Goal: Task Accomplishment & Management: Manage account settings

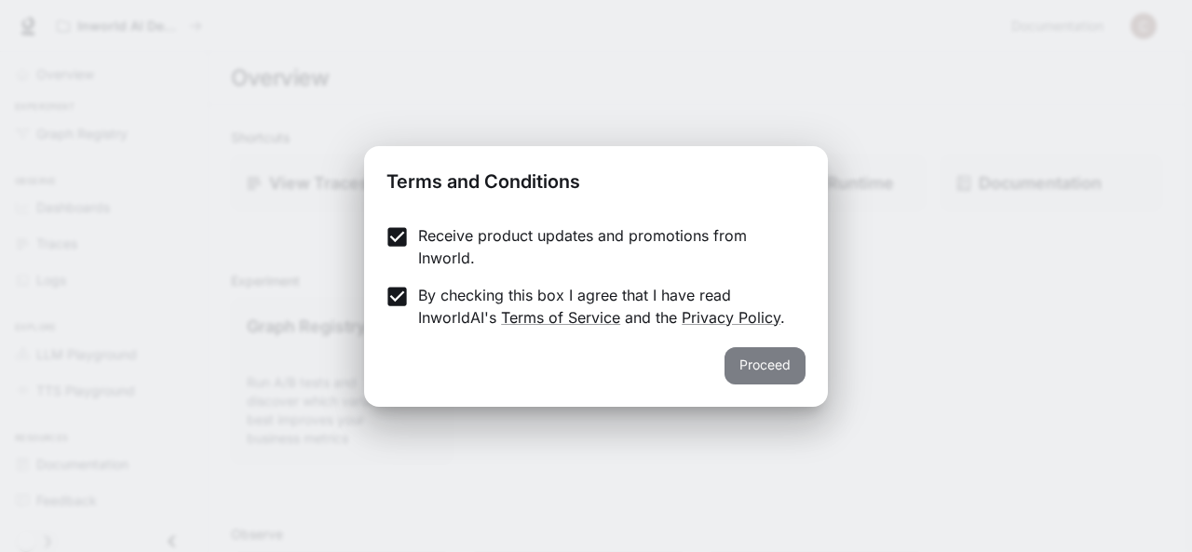
click at [777, 367] on button "Proceed" at bounding box center [764, 365] width 81 height 37
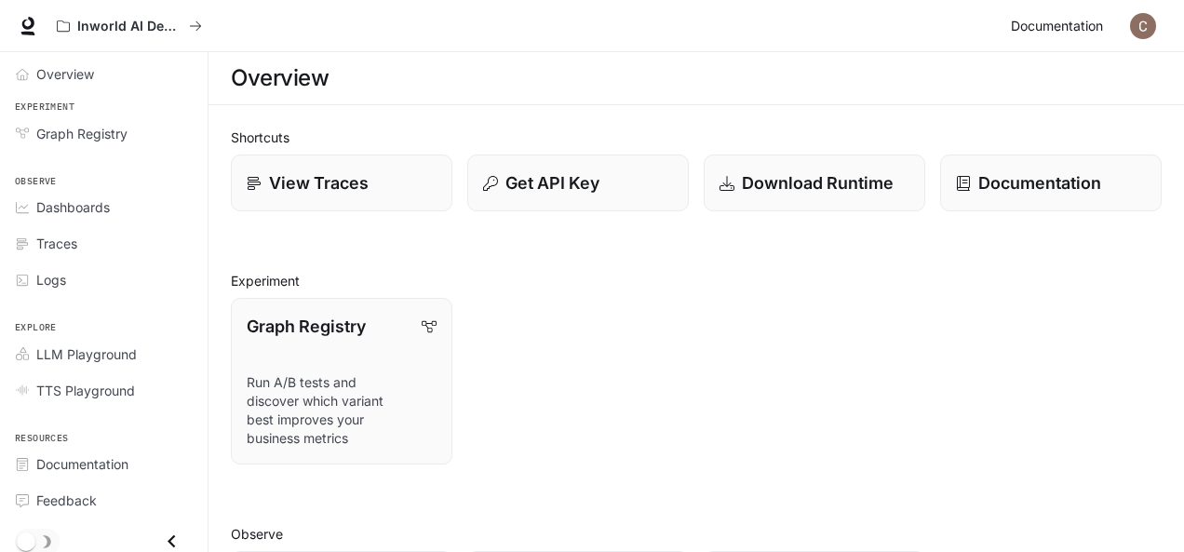
click at [1108, 29] on link "Documentation Documentation" at bounding box center [1061, 25] width 114 height 37
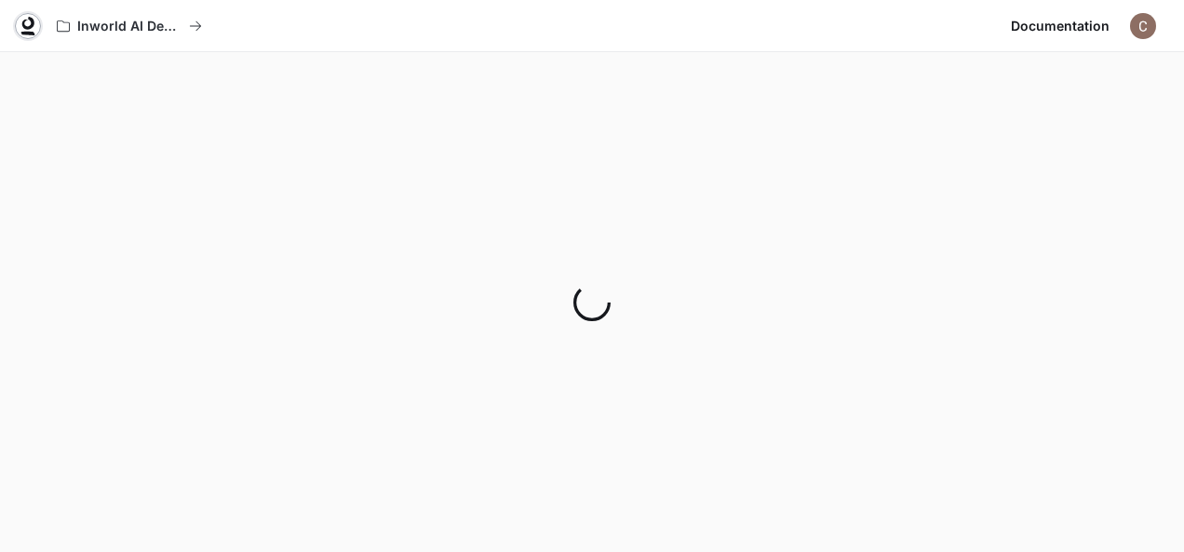
click at [30, 33] on icon at bounding box center [28, 34] width 14 height 4
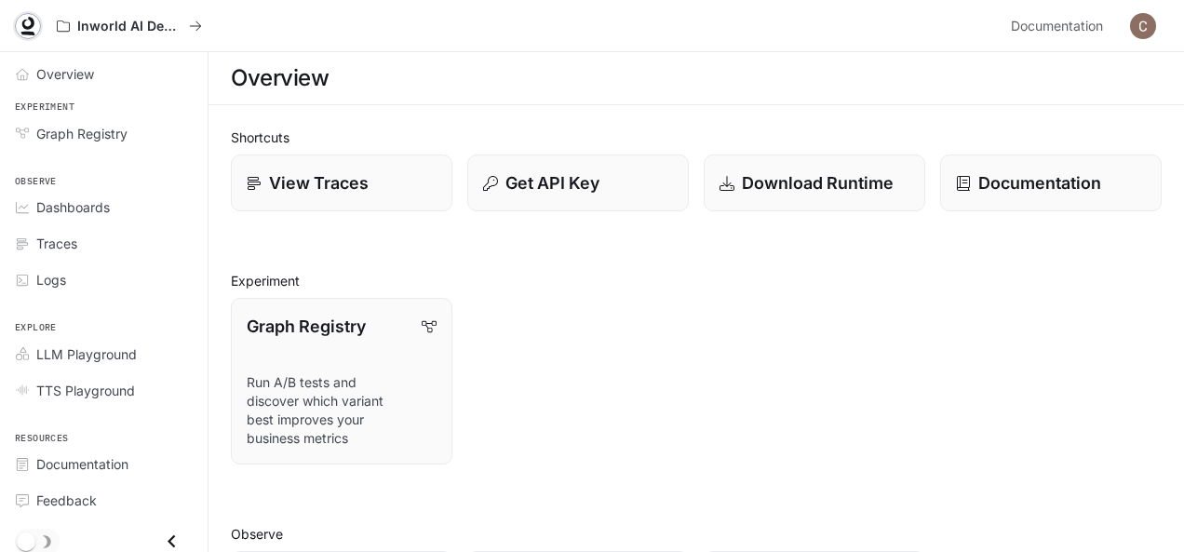
click at [24, 23] on icon at bounding box center [28, 26] width 19 height 19
click at [61, 79] on span "Overview" at bounding box center [65, 74] width 58 height 20
click at [67, 209] on span "Dashboards" at bounding box center [73, 207] width 74 height 20
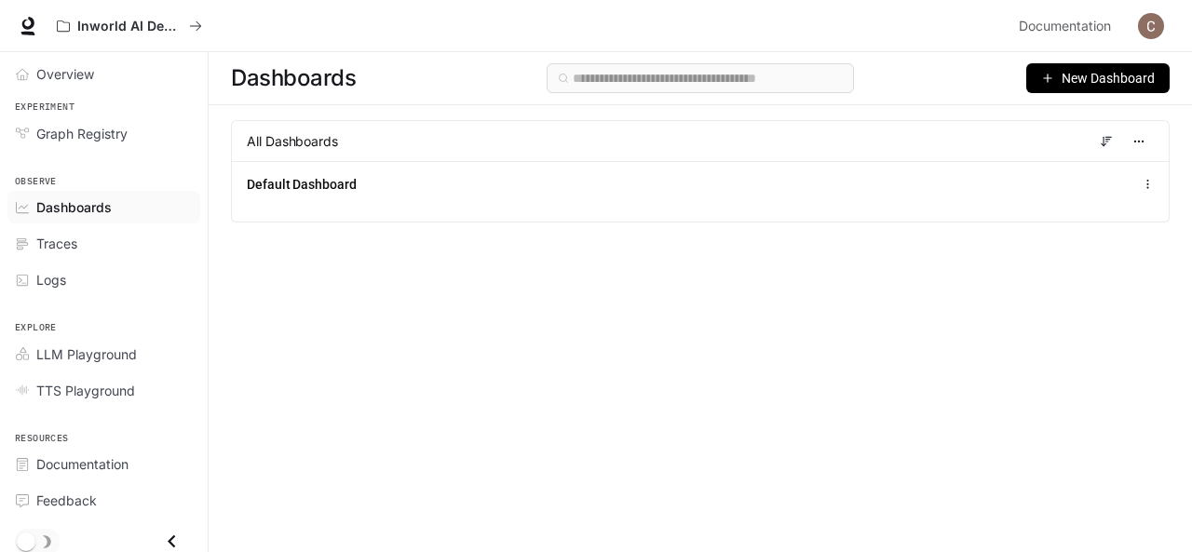
click at [1077, 80] on span "New Dashboard" at bounding box center [1107, 78] width 93 height 20
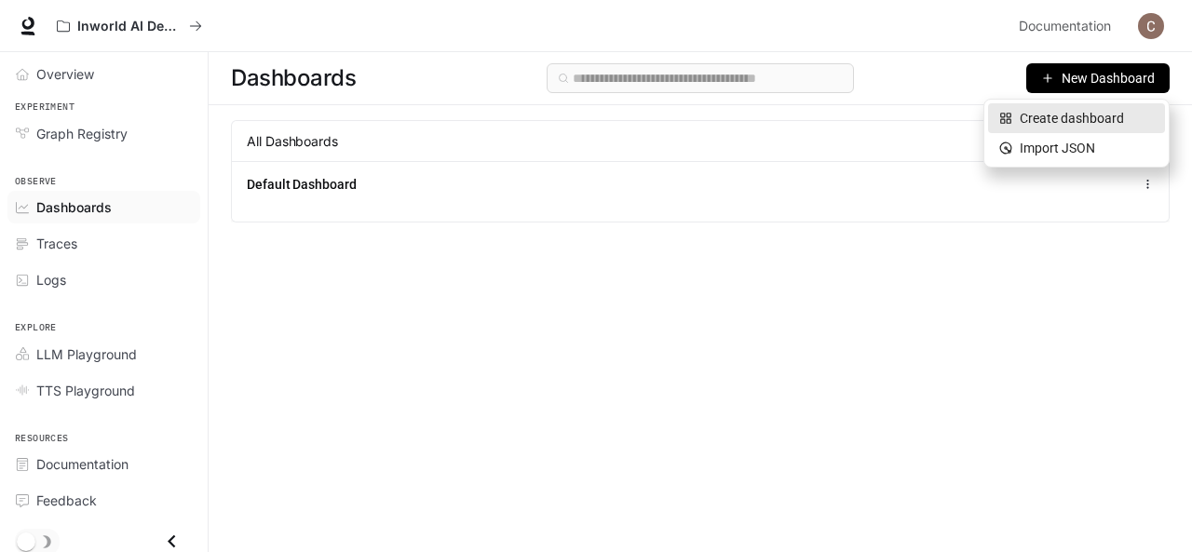
click at [1048, 129] on li "Create dashboard" at bounding box center [1076, 118] width 177 height 30
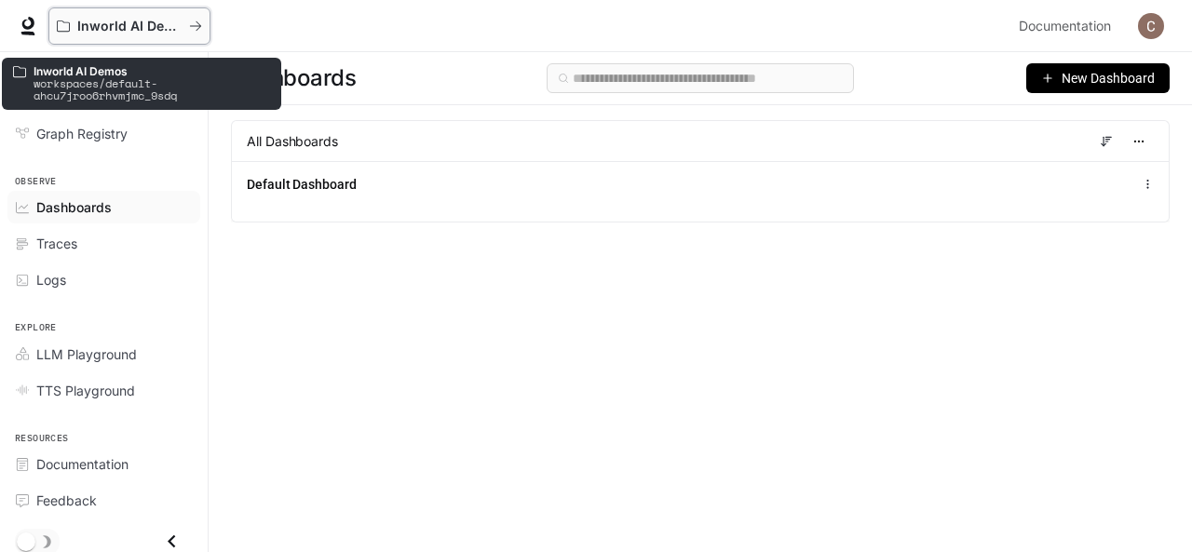
click at [121, 21] on p "Inworld AI Demos" at bounding box center [129, 27] width 104 height 16
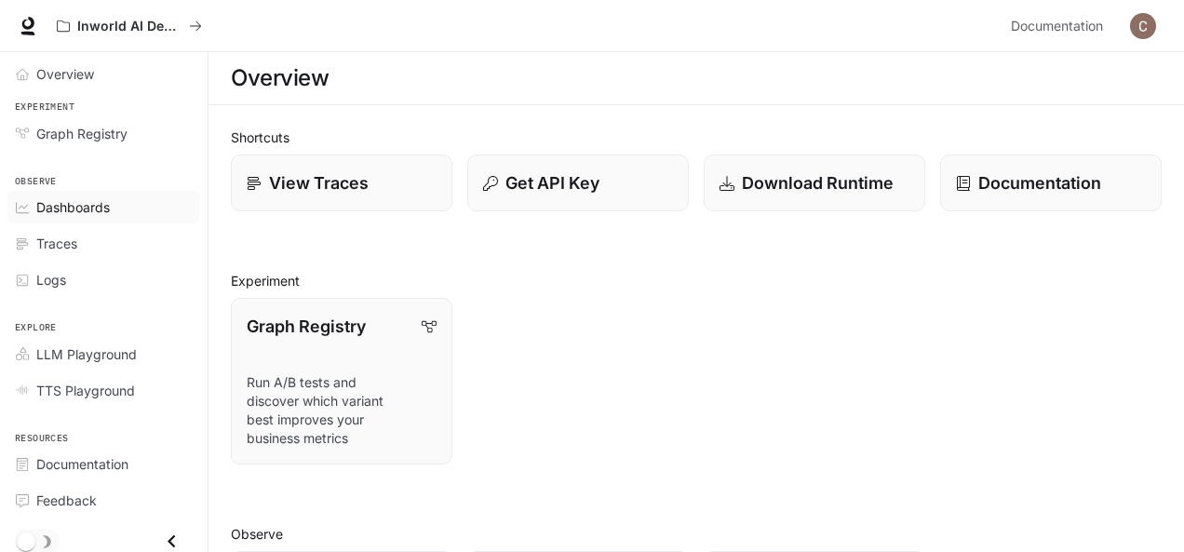
click at [93, 204] on span "Dashboards" at bounding box center [73, 207] width 74 height 20
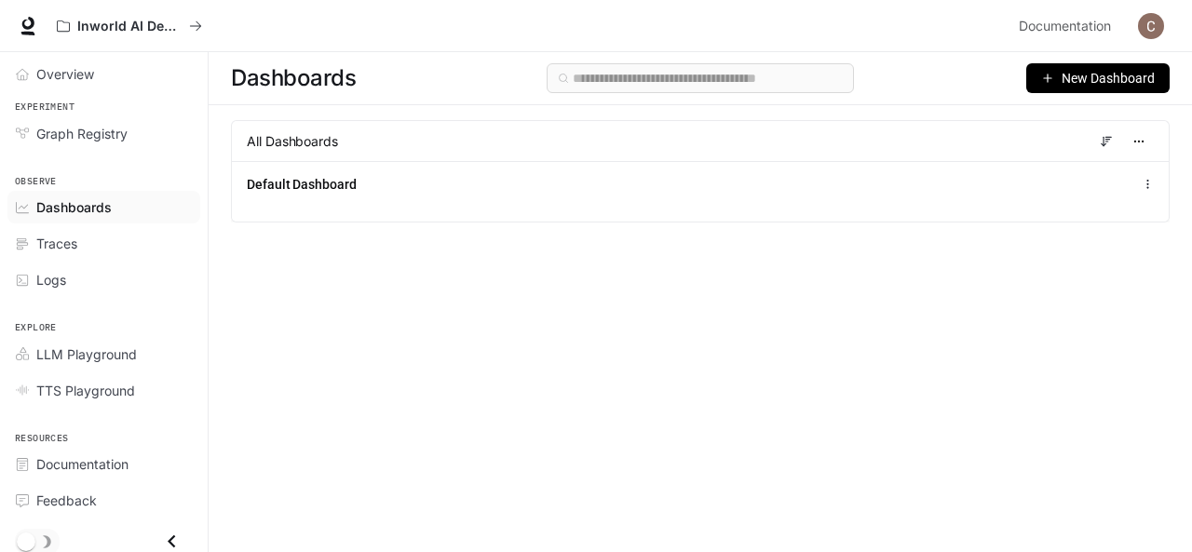
click at [337, 139] on span "All Dashboards" at bounding box center [292, 141] width 91 height 19
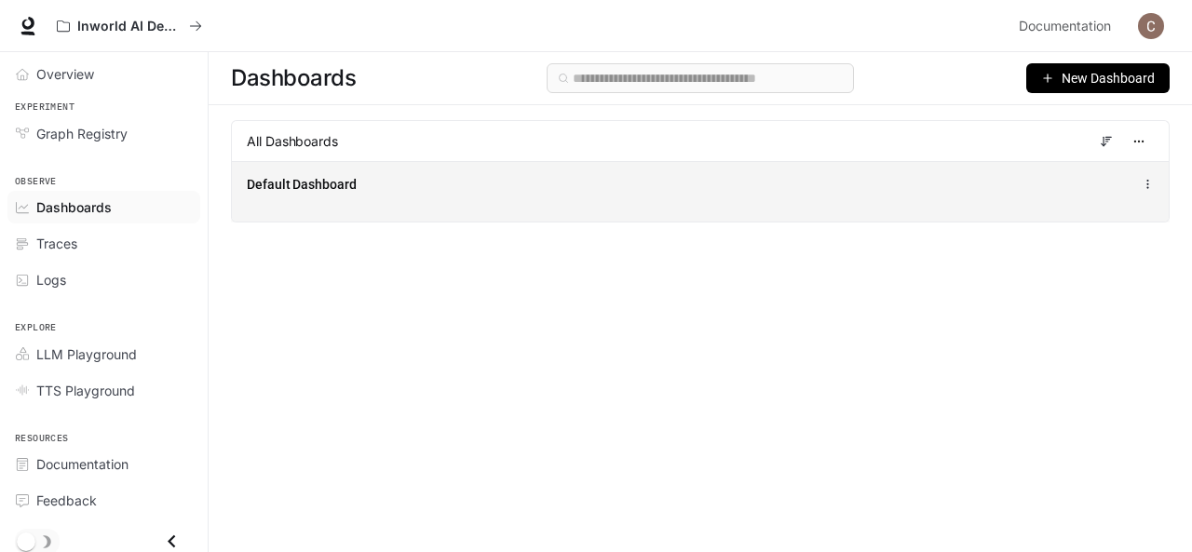
click at [331, 198] on div "Default Dashboard" at bounding box center [700, 191] width 937 height 61
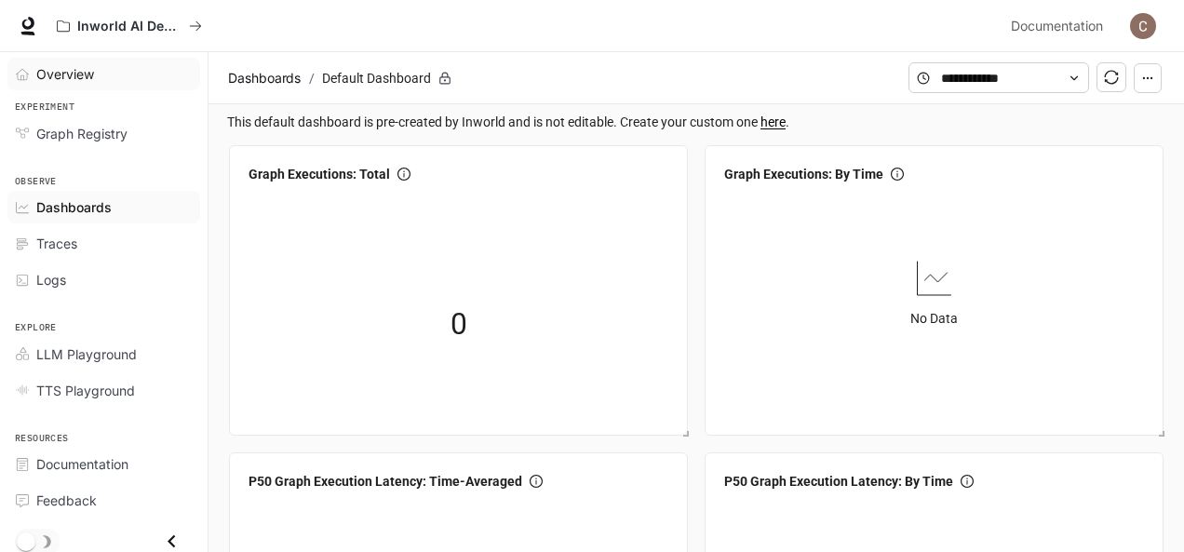
click at [62, 76] on span "Overview" at bounding box center [65, 74] width 58 height 20
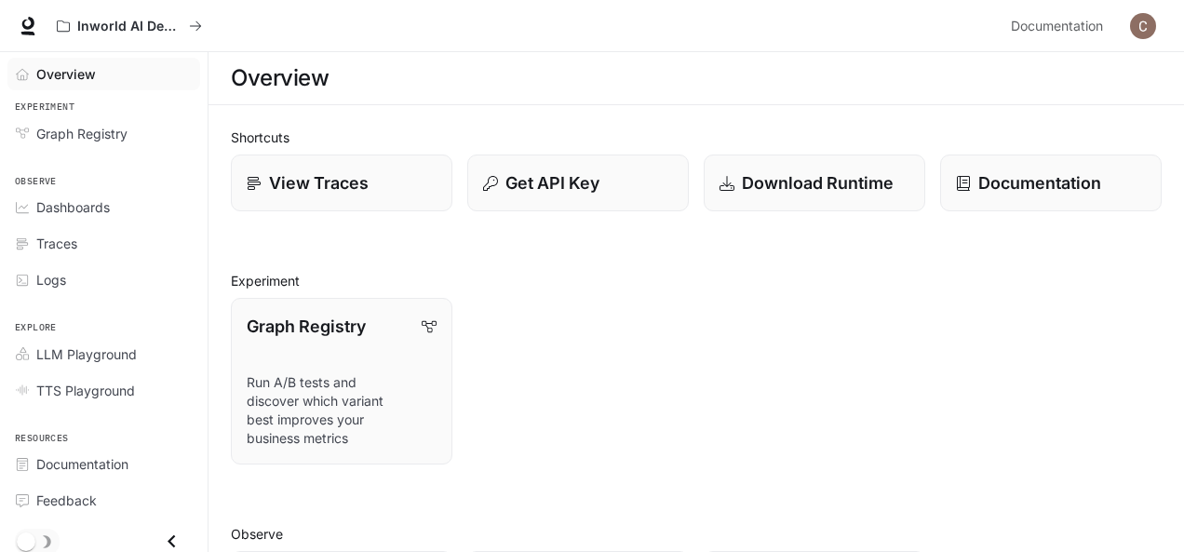
click at [1153, 31] on img "button" at bounding box center [1143, 26] width 26 height 26
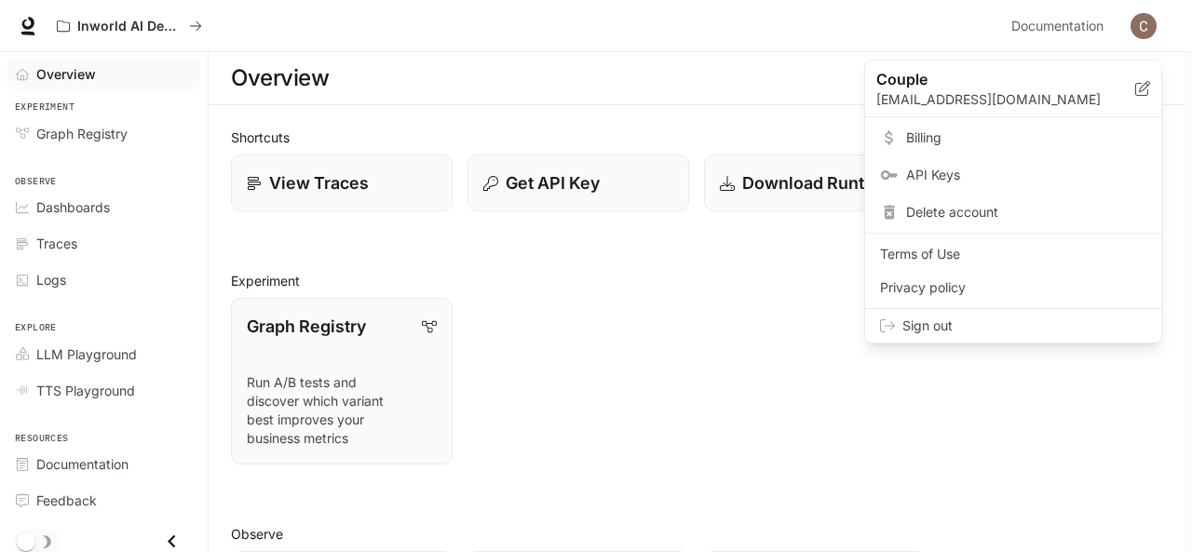
click at [97, 18] on div at bounding box center [596, 276] width 1192 height 552
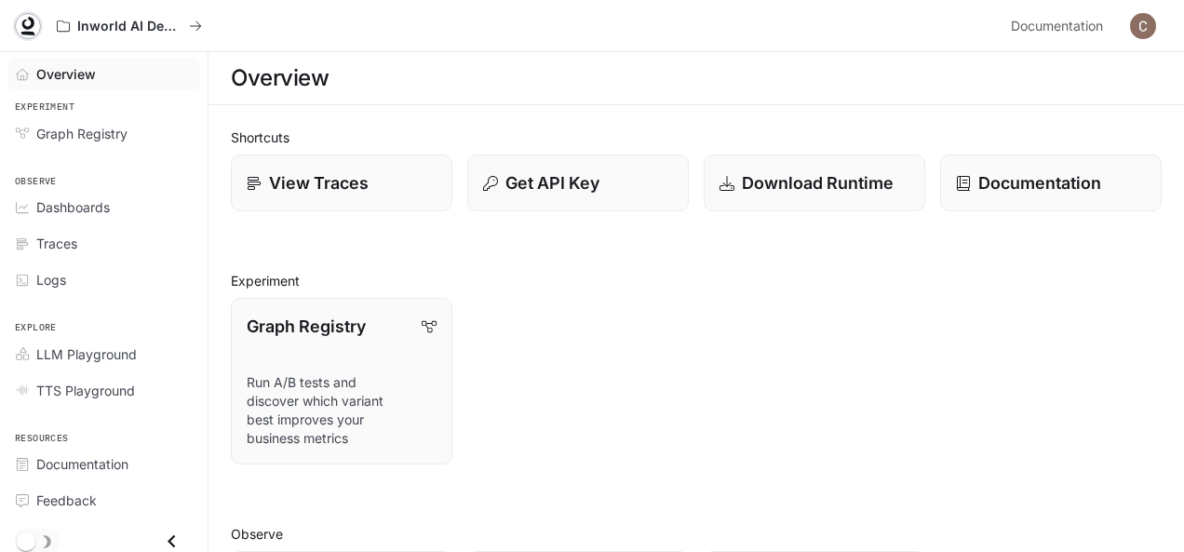
click at [32, 18] on icon at bounding box center [28, 23] width 12 height 13
click at [74, 73] on span "Overview" at bounding box center [65, 74] width 58 height 20
click at [72, 70] on span "Overview" at bounding box center [66, 74] width 60 height 20
click at [82, 139] on span "Graph Registry" at bounding box center [81, 134] width 91 height 20
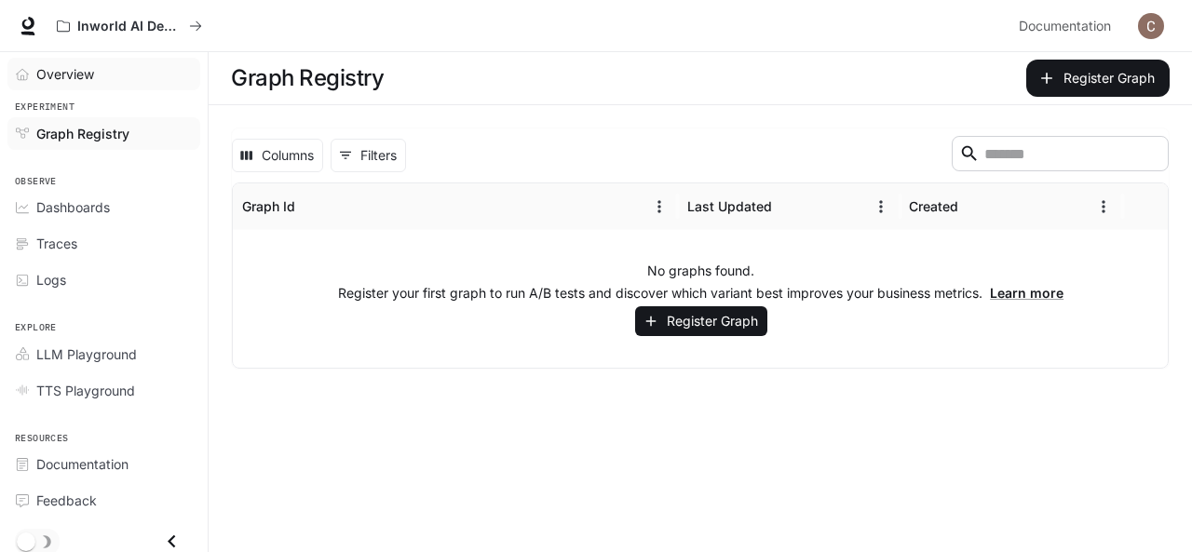
click at [78, 72] on span "Overview" at bounding box center [65, 74] width 58 height 20
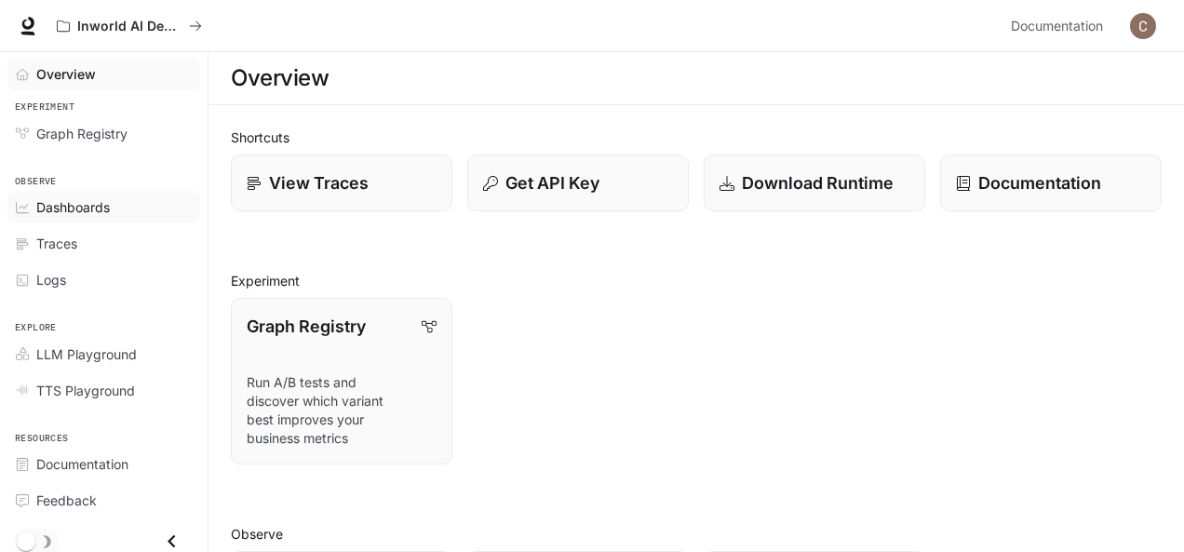
click at [71, 210] on span "Dashboards" at bounding box center [73, 207] width 74 height 20
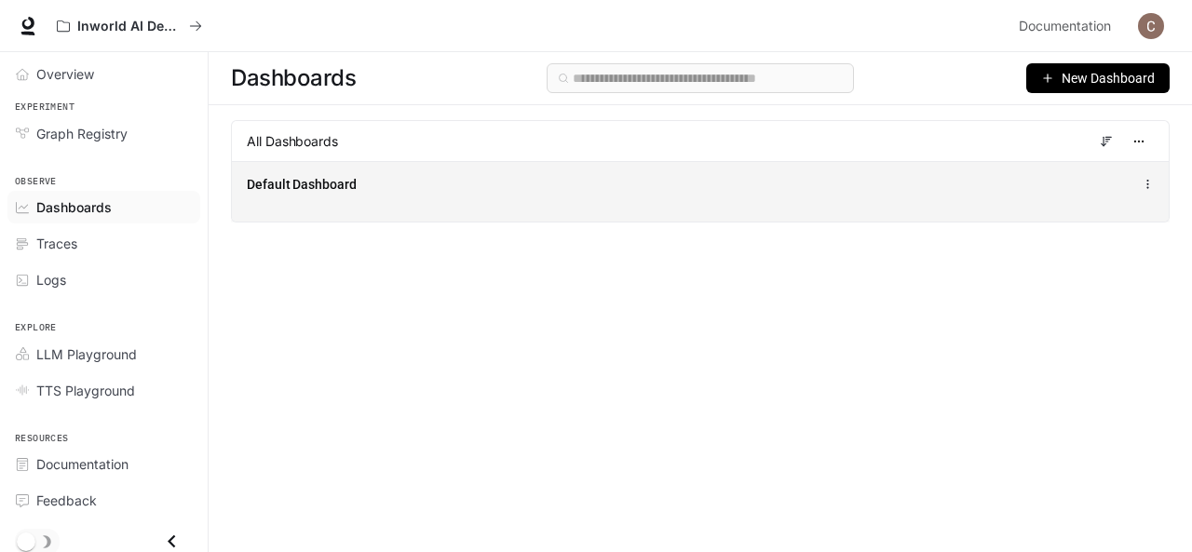
click at [1149, 185] on icon at bounding box center [1147, 184] width 12 height 13
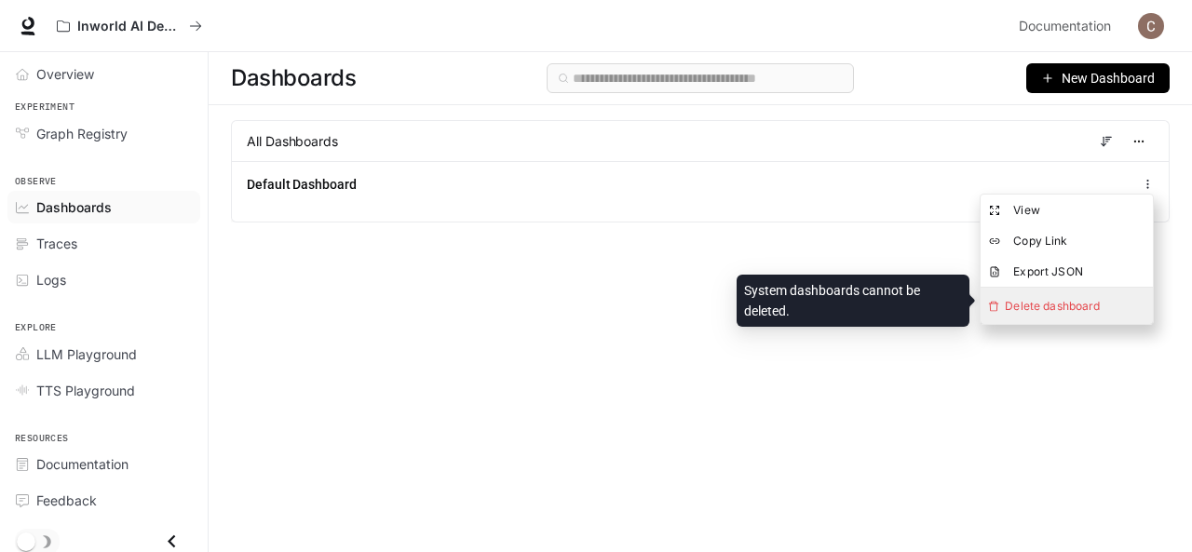
click at [1062, 305] on span "Delete dashboard" at bounding box center [1066, 306] width 172 height 36
click at [1037, 302] on span "Delete dashboard" at bounding box center [1066, 306] width 172 height 36
click at [849, 288] on div "System dashboards cannot be deleted." at bounding box center [852, 301] width 233 height 52
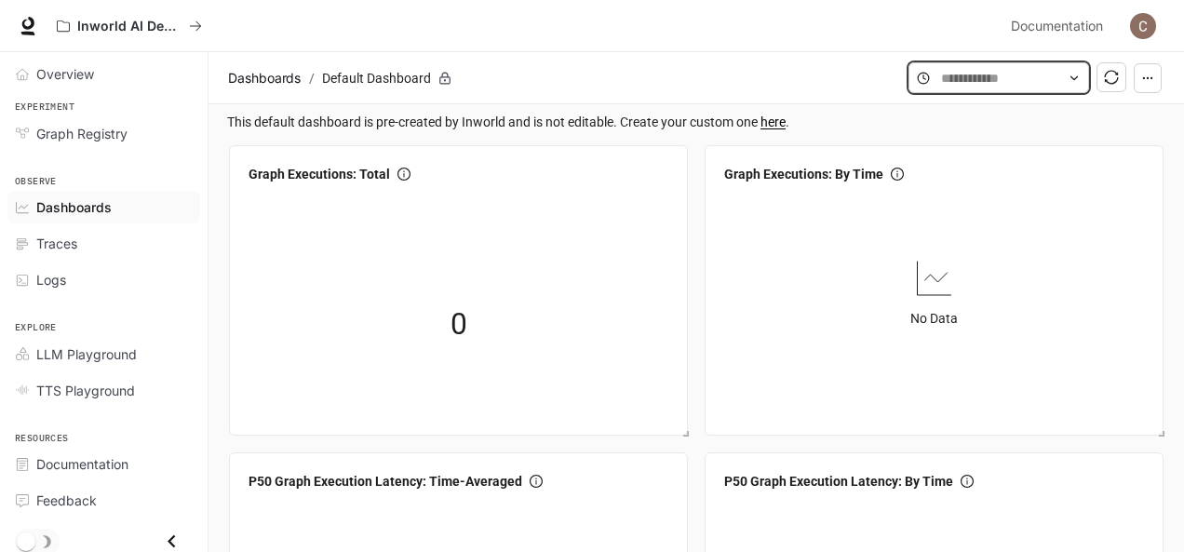
click at [942, 75] on input "text" at bounding box center [998, 78] width 115 height 20
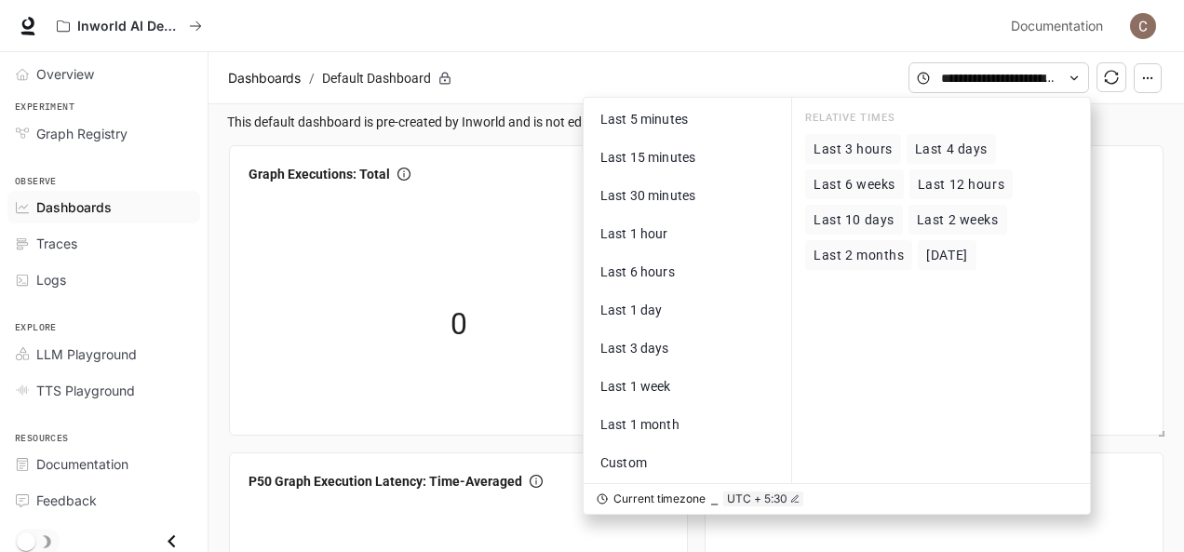
click at [657, 52] on div "Dashboards / Default Dashboard Last 5 minutes Last 15 minutes Last 30 minutes L…" at bounding box center [697, 78] width 976 height 52
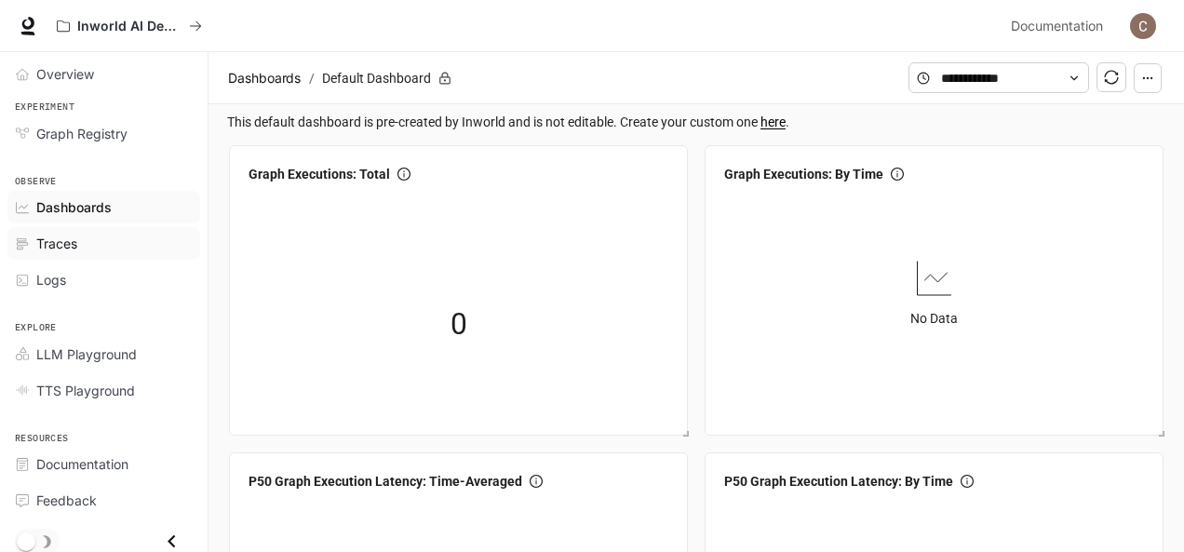
click at [52, 234] on span "Traces" at bounding box center [56, 244] width 41 height 20
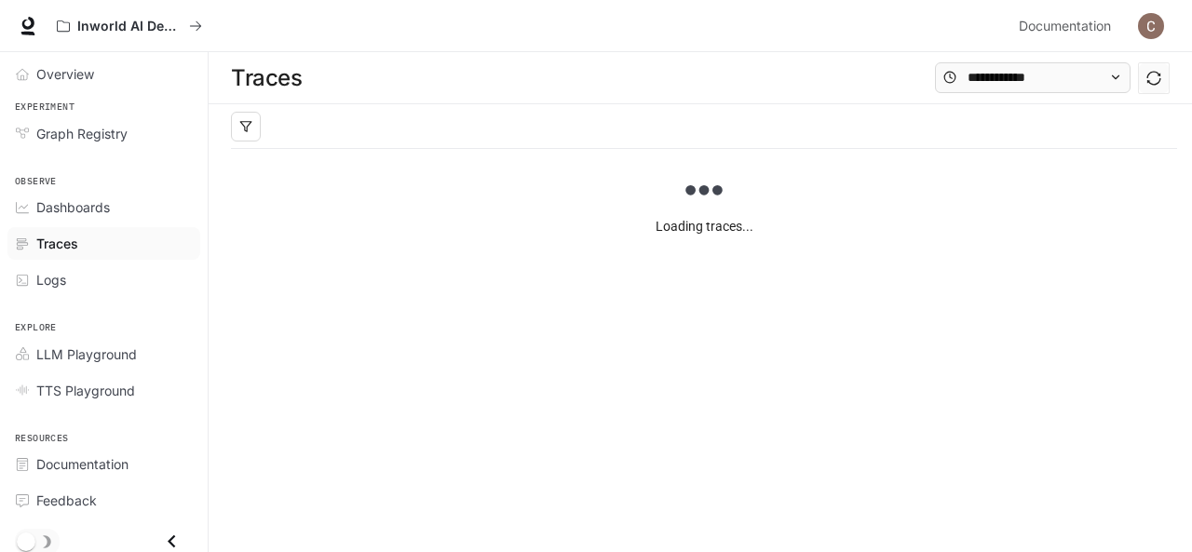
click at [68, 279] on div "Logs" at bounding box center [113, 280] width 155 height 20
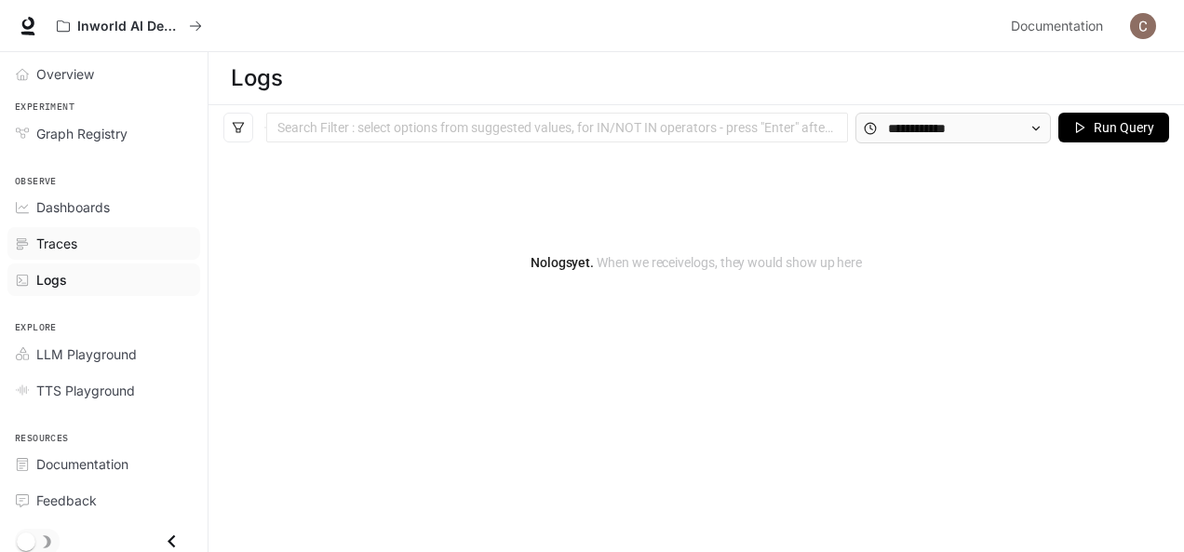
click at [69, 241] on span "Traces" at bounding box center [56, 244] width 41 height 20
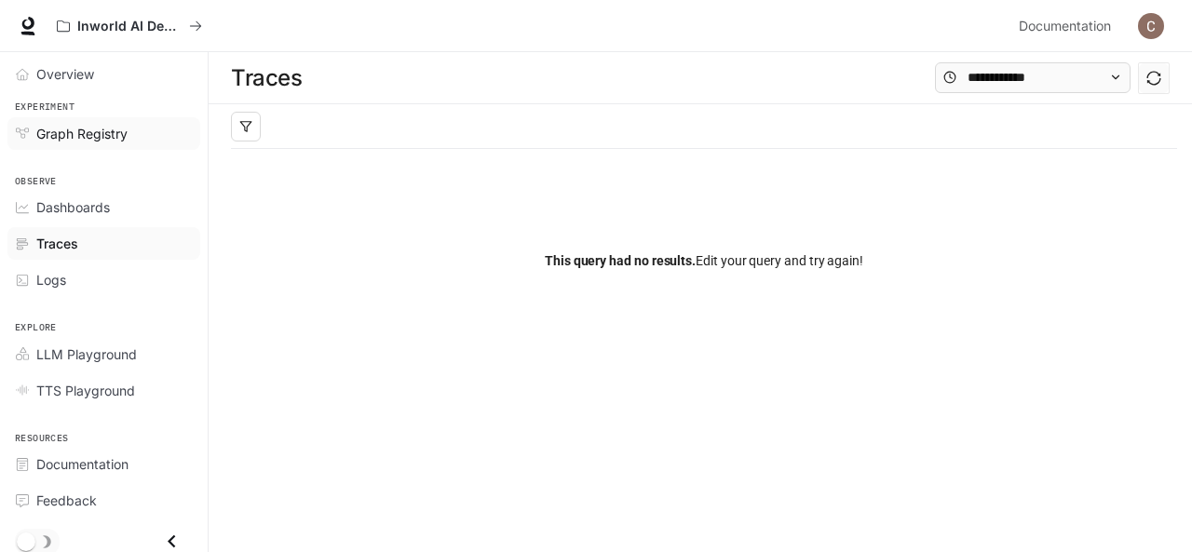
click at [73, 130] on span "Graph Registry" at bounding box center [81, 134] width 91 height 20
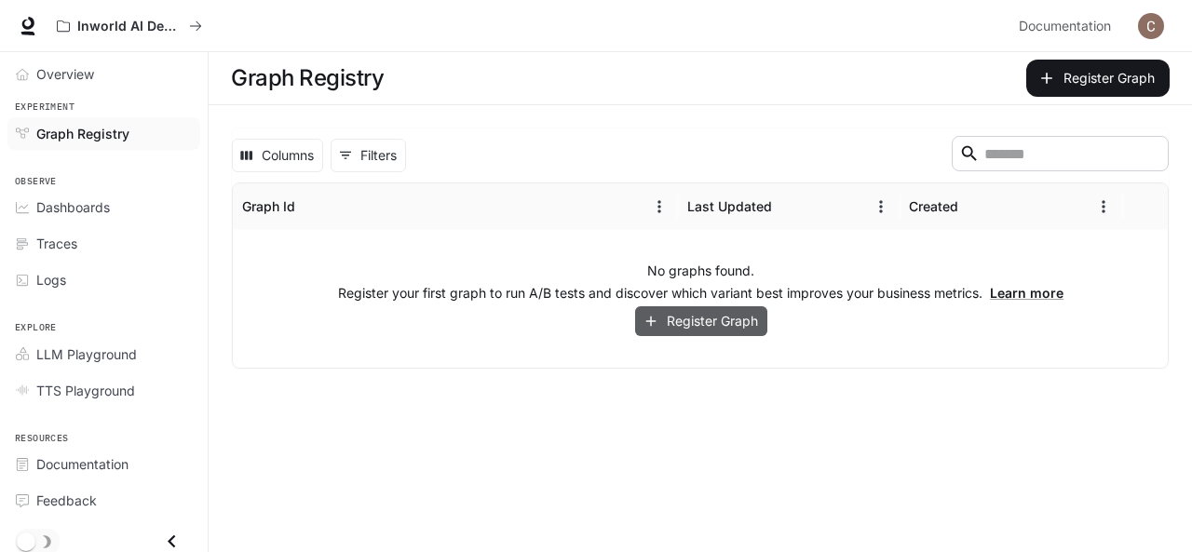
click at [732, 326] on button "Register Graph" at bounding box center [701, 321] width 132 height 31
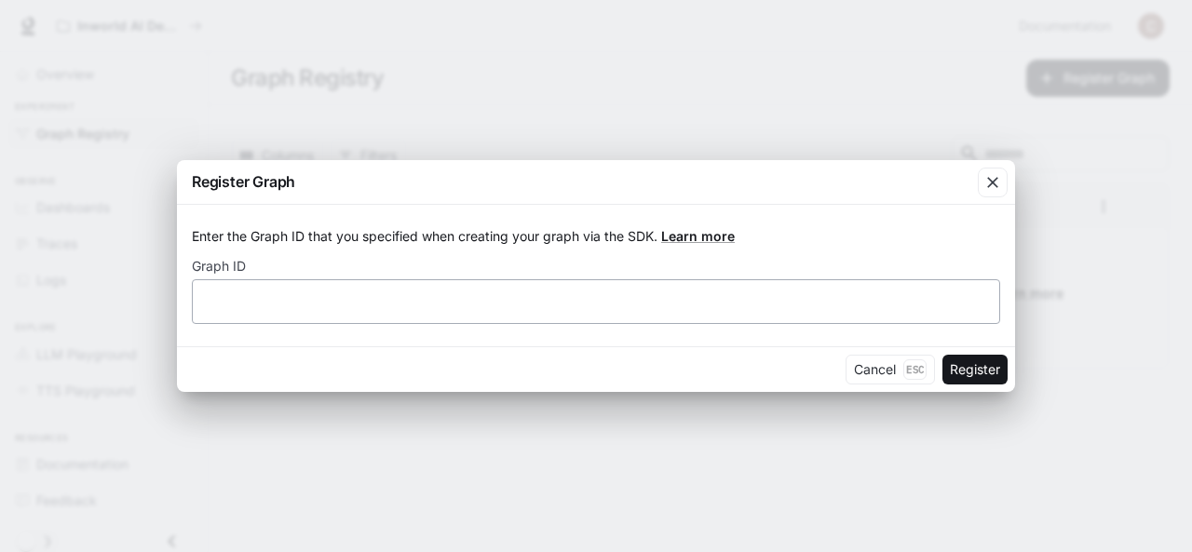
click at [292, 290] on div "​" at bounding box center [596, 301] width 808 height 45
click at [876, 370] on button "Cancel Esc" at bounding box center [889, 370] width 89 height 30
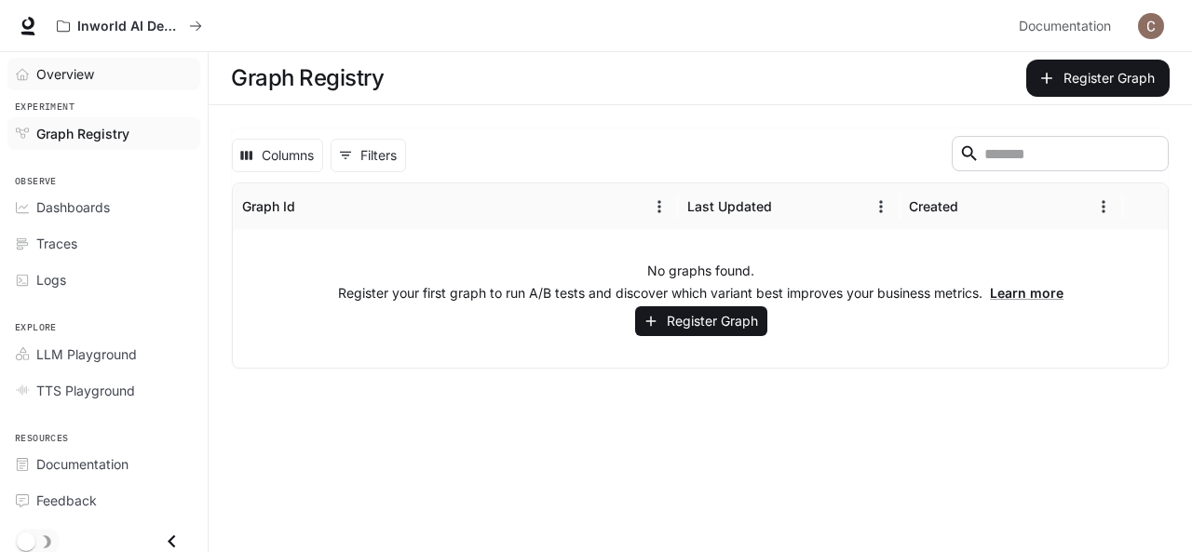
click at [60, 66] on span "Overview" at bounding box center [65, 74] width 58 height 20
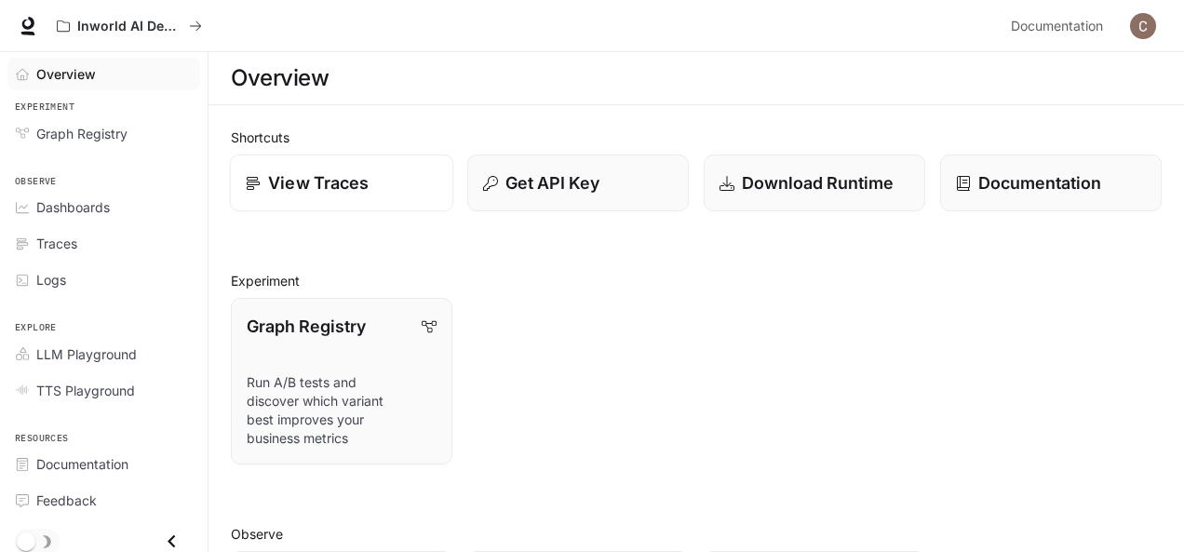
click at [380, 169] on link "View Traces" at bounding box center [341, 184] width 223 height 58
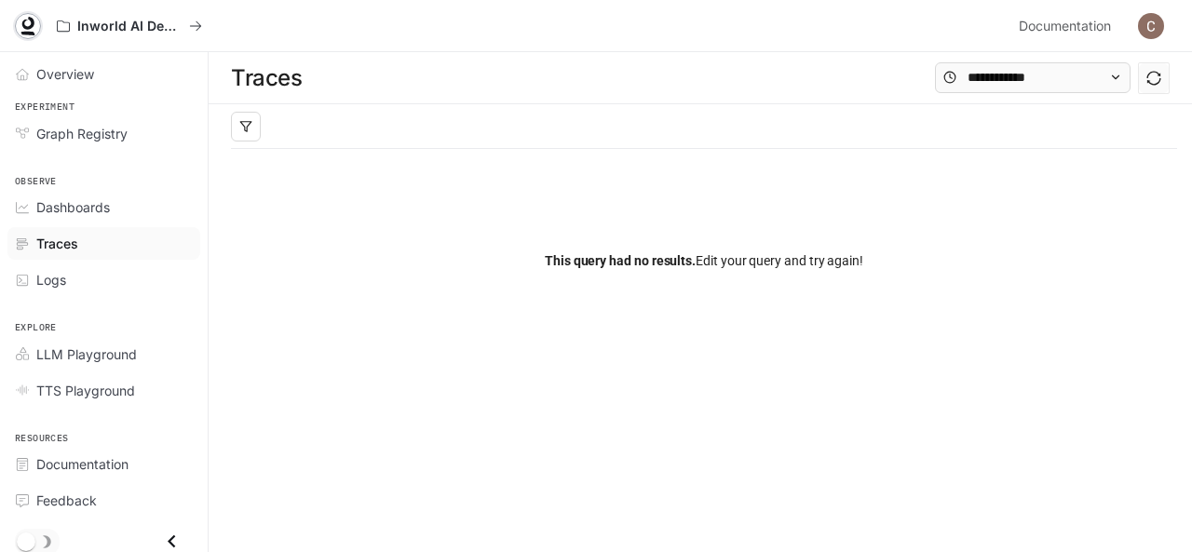
click at [32, 25] on icon at bounding box center [28, 23] width 12 height 13
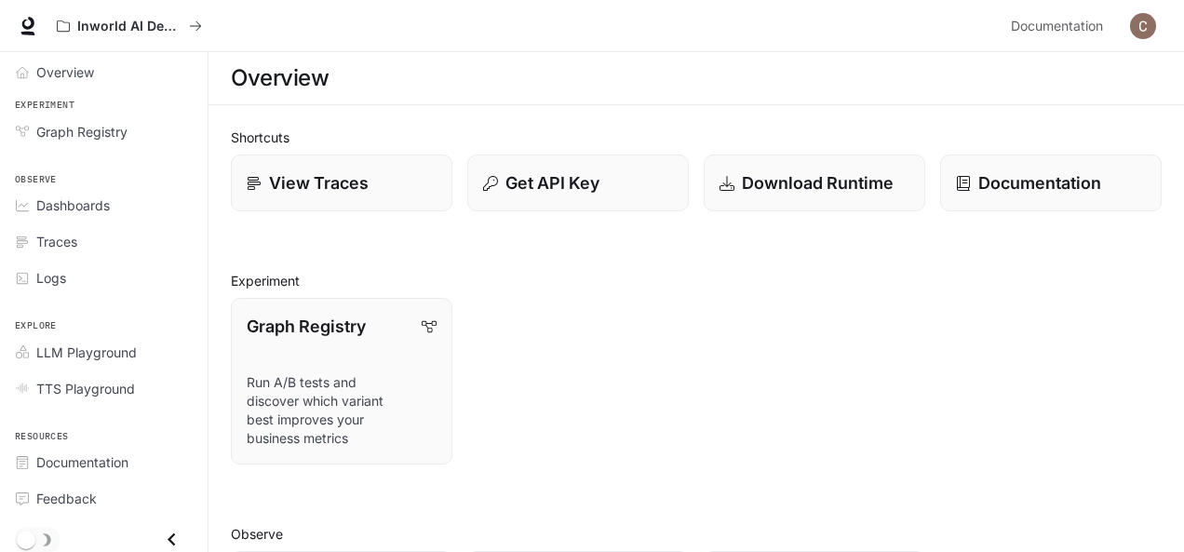
drag, startPoint x: 1067, startPoint y: 25, endPoint x: 1147, endPoint y: 29, distance: 80.2
click at [1147, 29] on img "button" at bounding box center [1143, 26] width 26 height 26
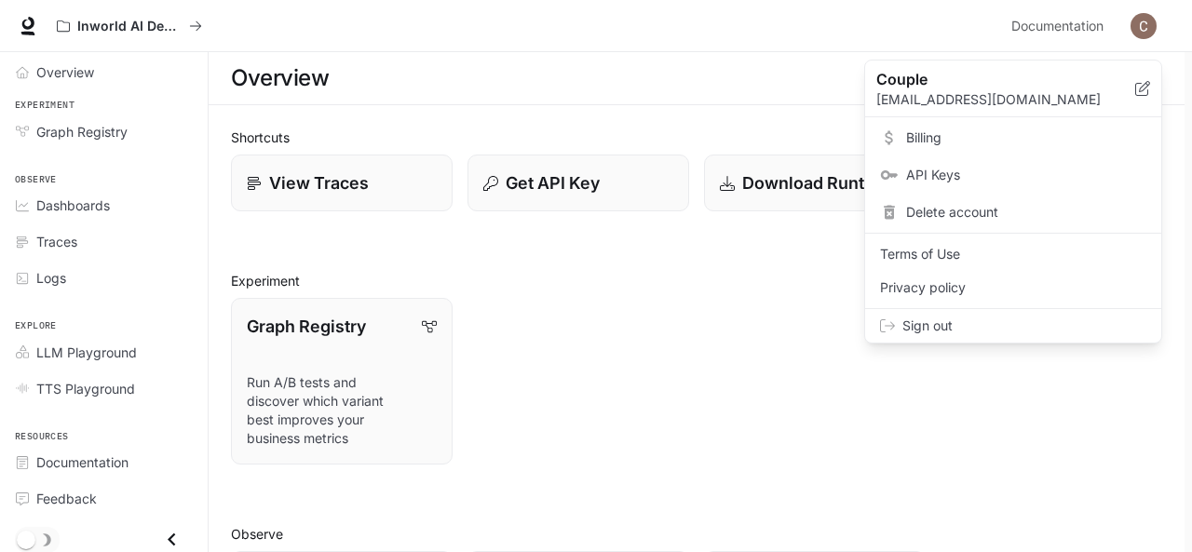
click at [196, 28] on div at bounding box center [596, 276] width 1192 height 552
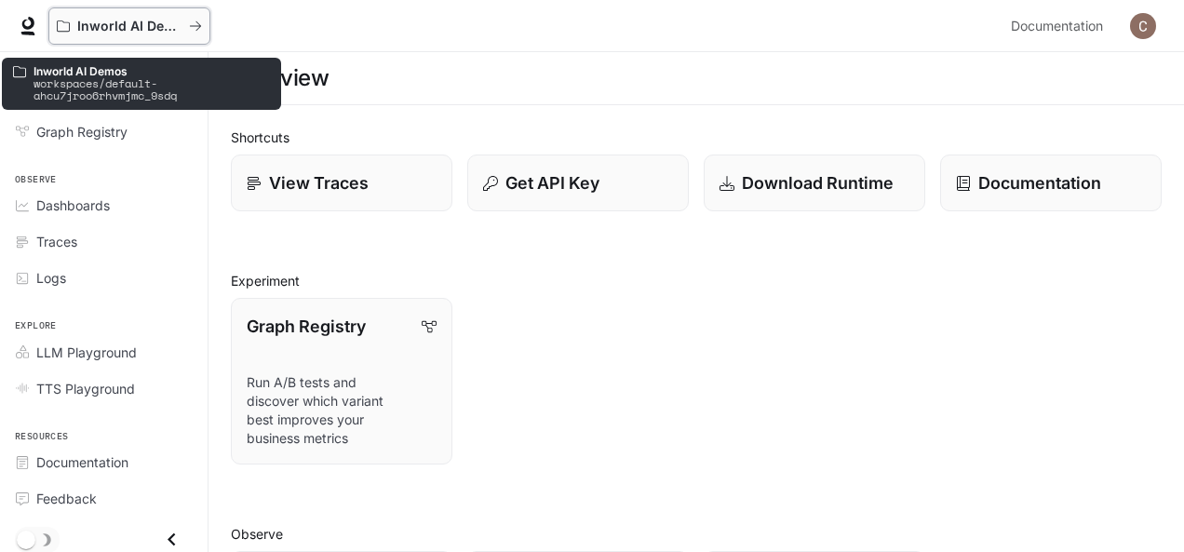
click at [196, 24] on icon "All workspaces" at bounding box center [195, 26] width 13 height 13
click at [127, 80] on p "workspaces/default-ahcu7jroo6rhvmjmc_9sdq" at bounding box center [152, 89] width 236 height 24
click at [97, 32] on p "Inworld AI Demos" at bounding box center [129, 27] width 104 height 16
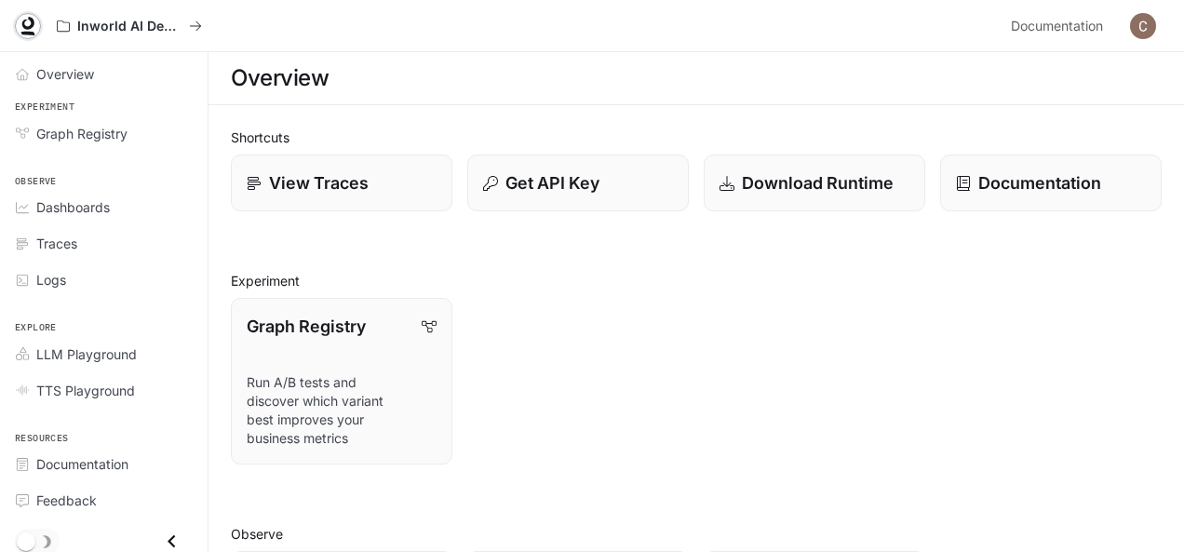
click at [27, 22] on icon at bounding box center [28, 26] width 19 height 19
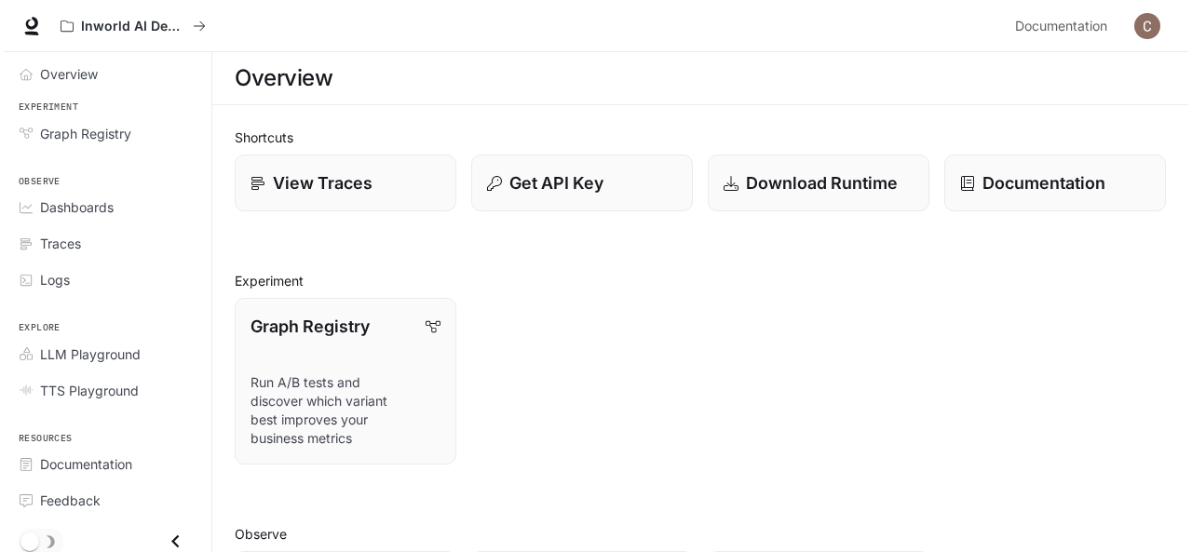
scroll to position [2, 0]
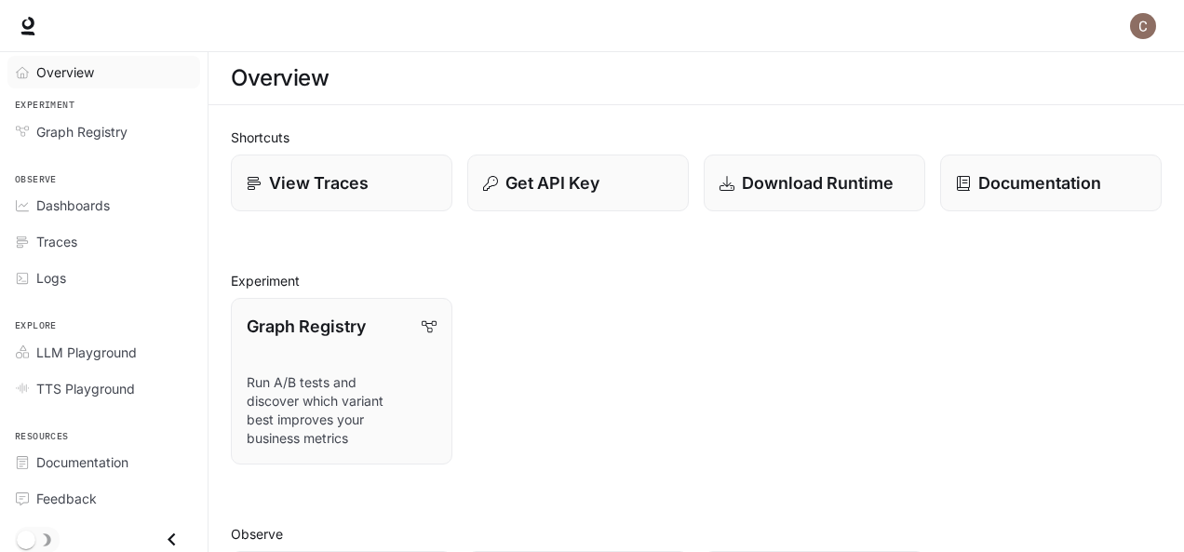
click at [61, 72] on span "Overview" at bounding box center [65, 72] width 58 height 20
click at [103, 137] on span "Graph Registry" at bounding box center [81, 134] width 91 height 20
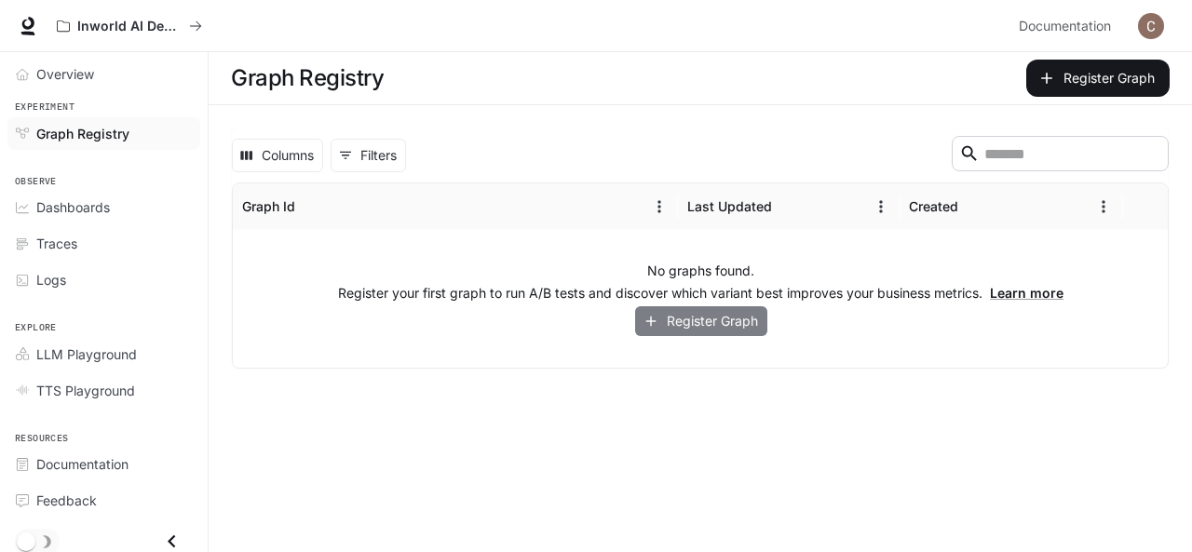
click at [698, 327] on button "Register Graph" at bounding box center [701, 321] width 132 height 31
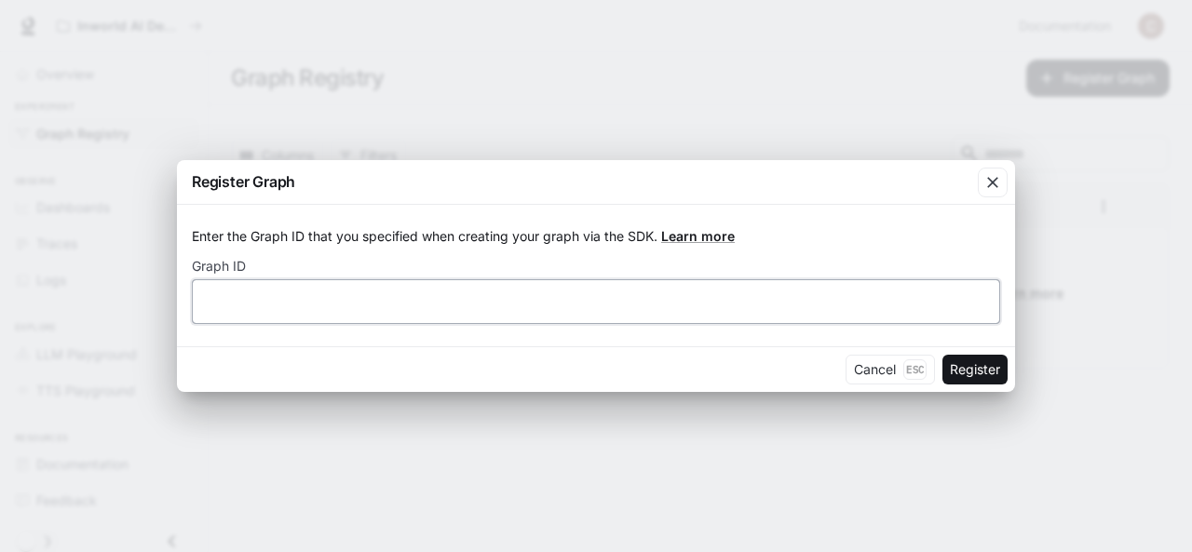
click at [337, 303] on input "text" at bounding box center [596, 301] width 806 height 19
click at [871, 362] on button "Cancel Esc" at bounding box center [889, 370] width 89 height 30
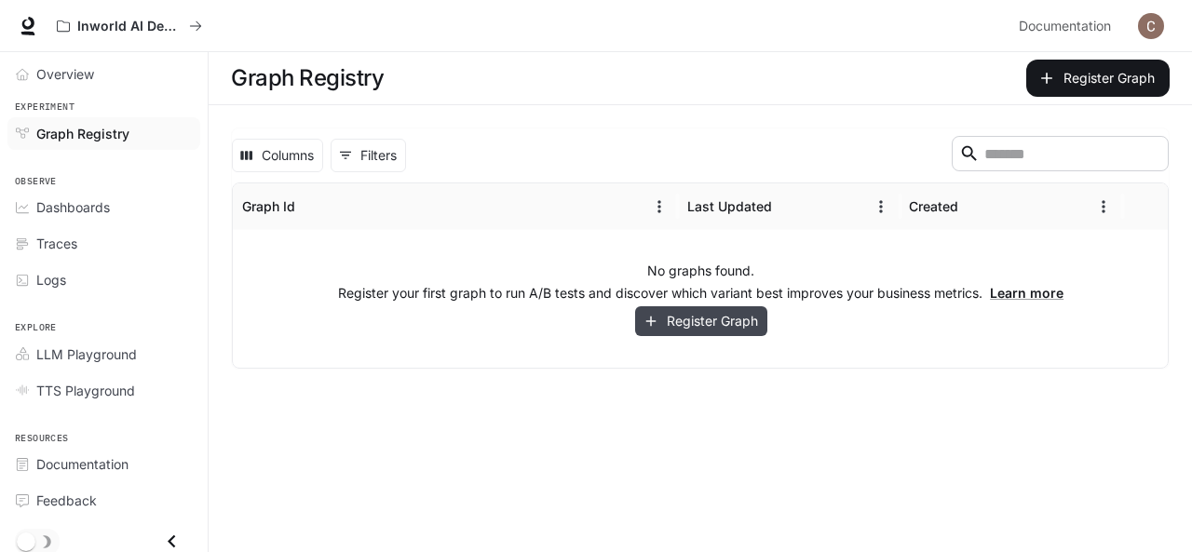
click at [683, 313] on button "Register Graph" at bounding box center [701, 321] width 132 height 31
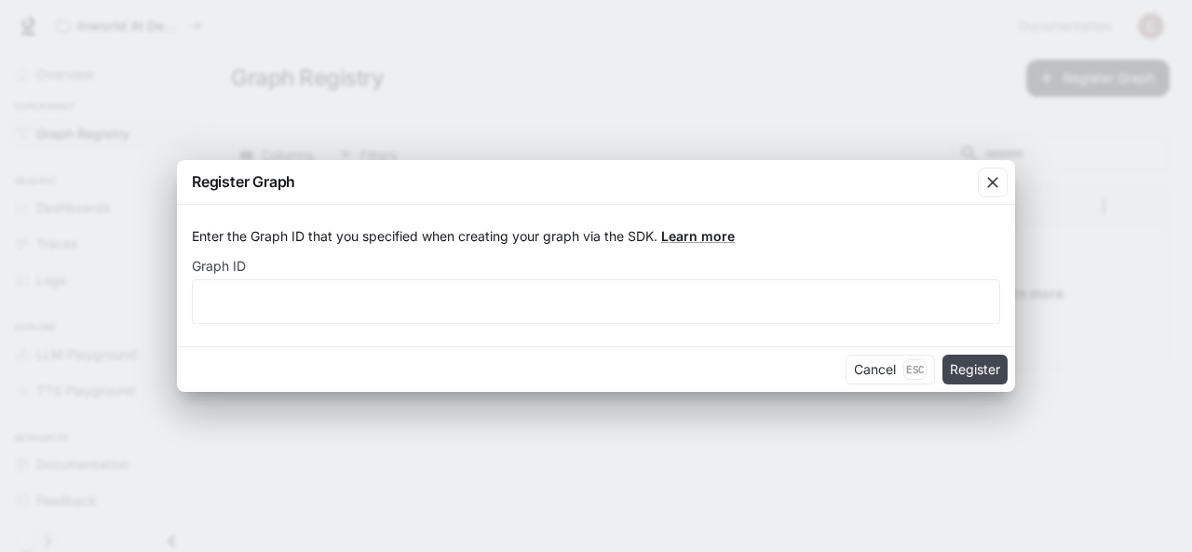
click at [979, 369] on button "Register" at bounding box center [974, 370] width 65 height 30
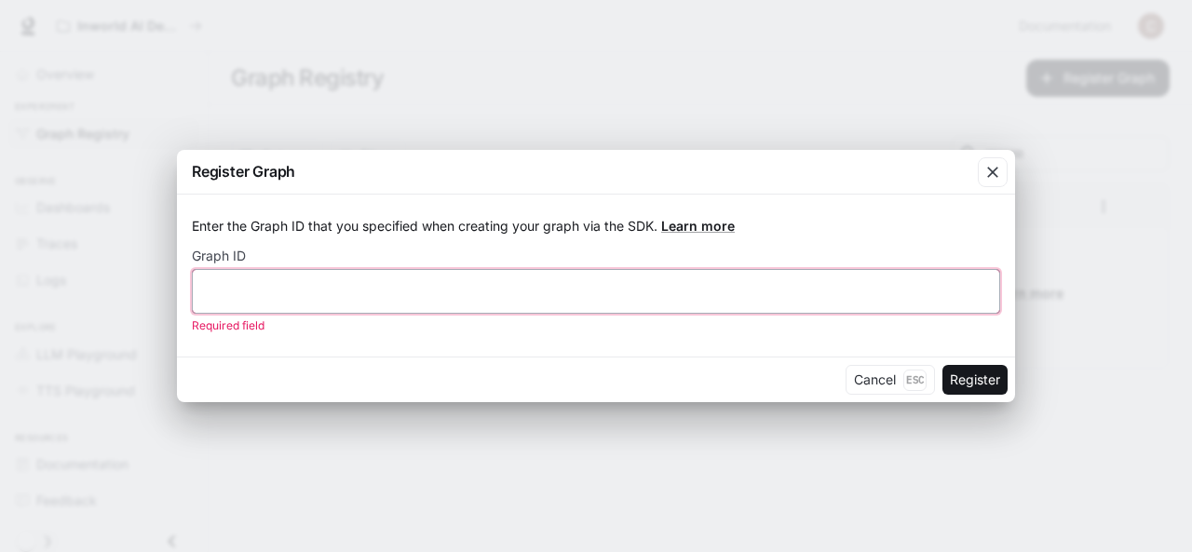
click at [270, 290] on input "text" at bounding box center [596, 290] width 806 height 19
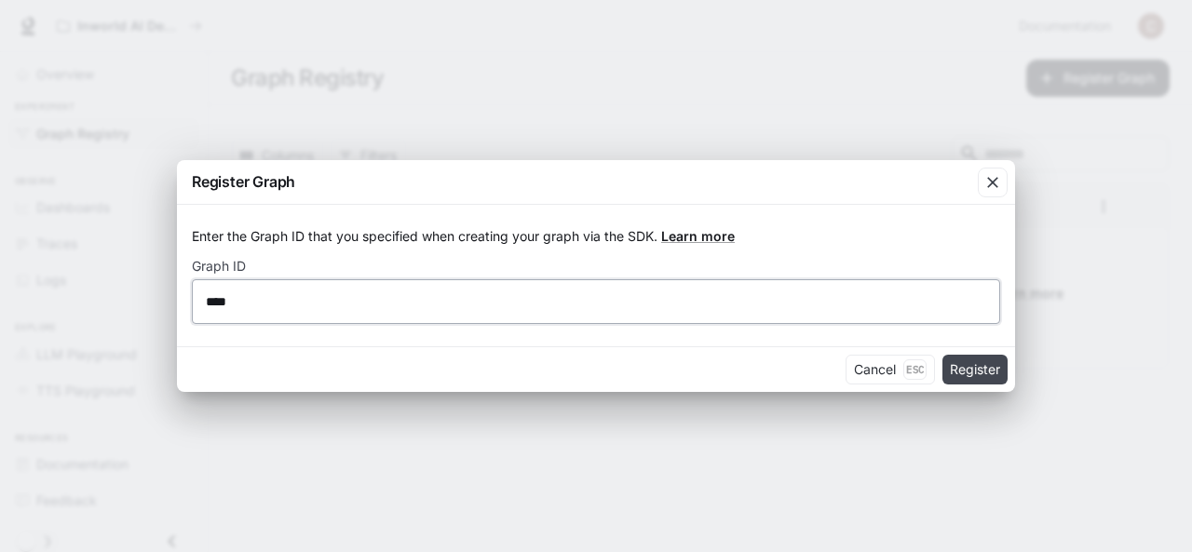
type input "****"
click at [988, 371] on button "Register" at bounding box center [974, 370] width 65 height 30
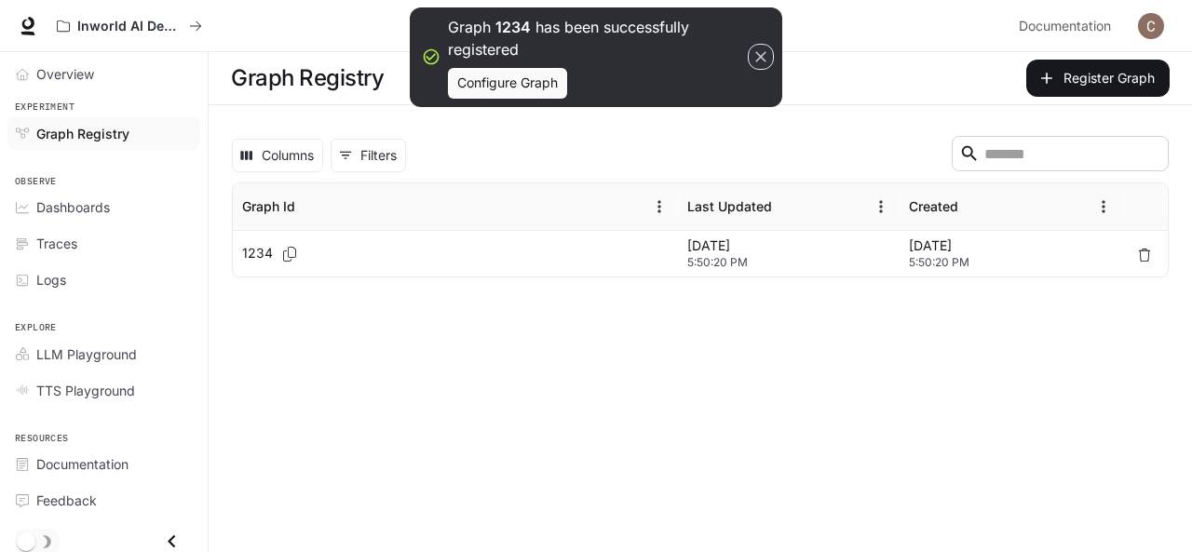
click at [760, 49] on icon "button" at bounding box center [760, 56] width 19 height 19
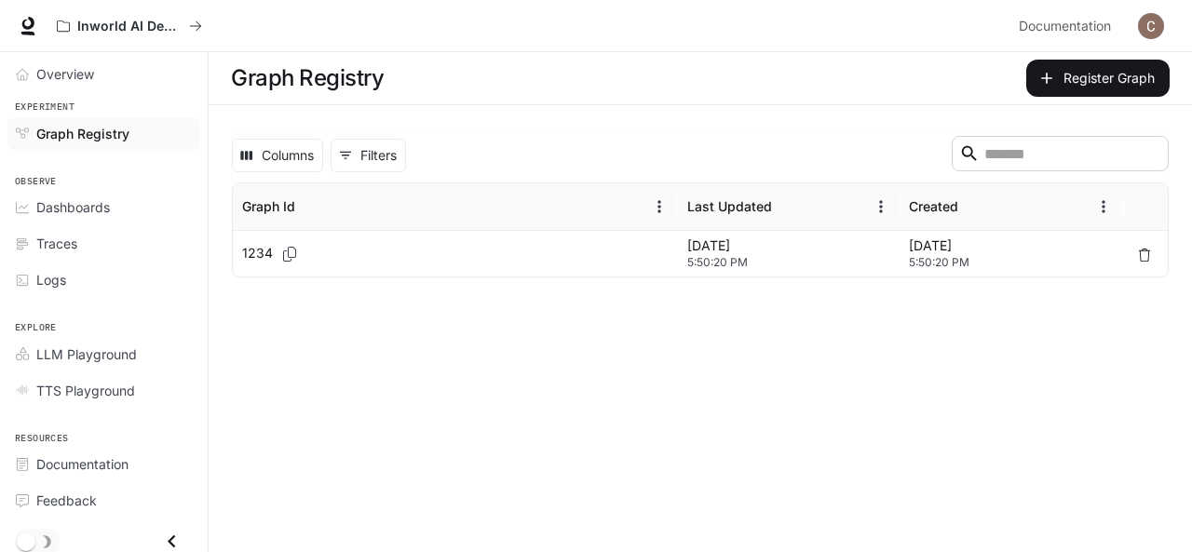
click at [522, 251] on div "1234" at bounding box center [455, 254] width 426 height 46
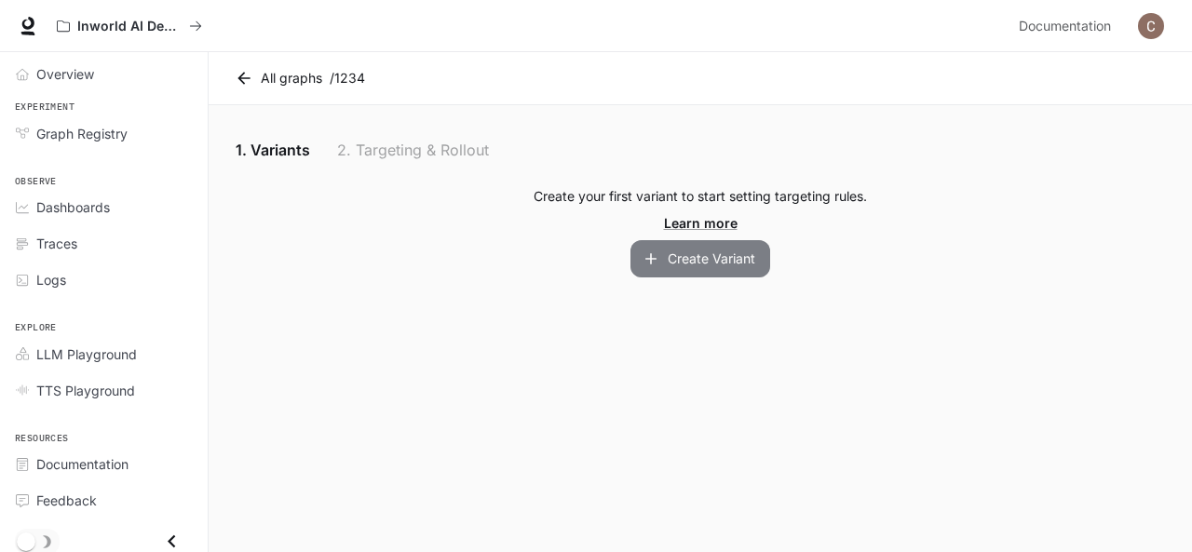
click at [683, 249] on button "Create Variant" at bounding box center [700, 258] width 140 height 37
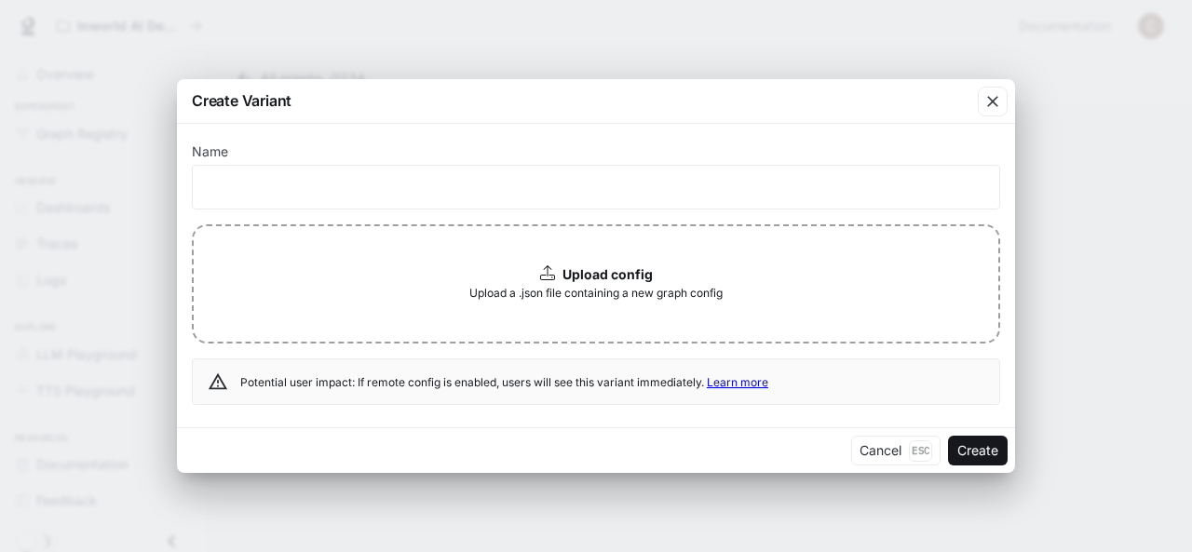
click at [557, 279] on div "Upload config" at bounding box center [596, 274] width 113 height 19
click at [946, 447] on div "Cancel Esc Create" at bounding box center [596, 450] width 838 height 46
click at [993, 83] on button "button" at bounding box center [992, 101] width 45 height 45
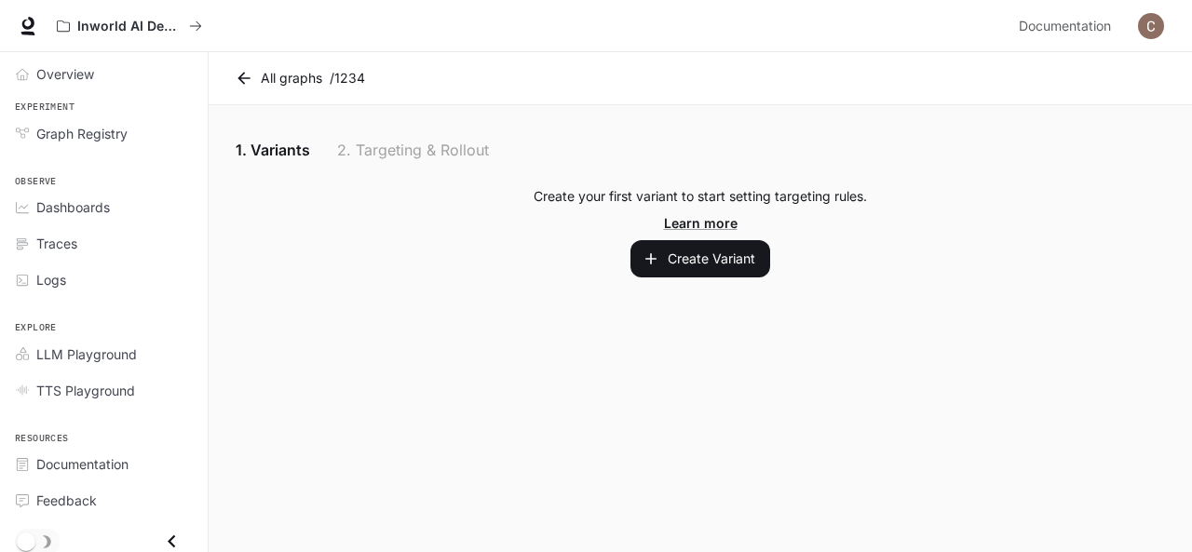
click at [1158, 37] on button "button" at bounding box center [1150, 25] width 37 height 37
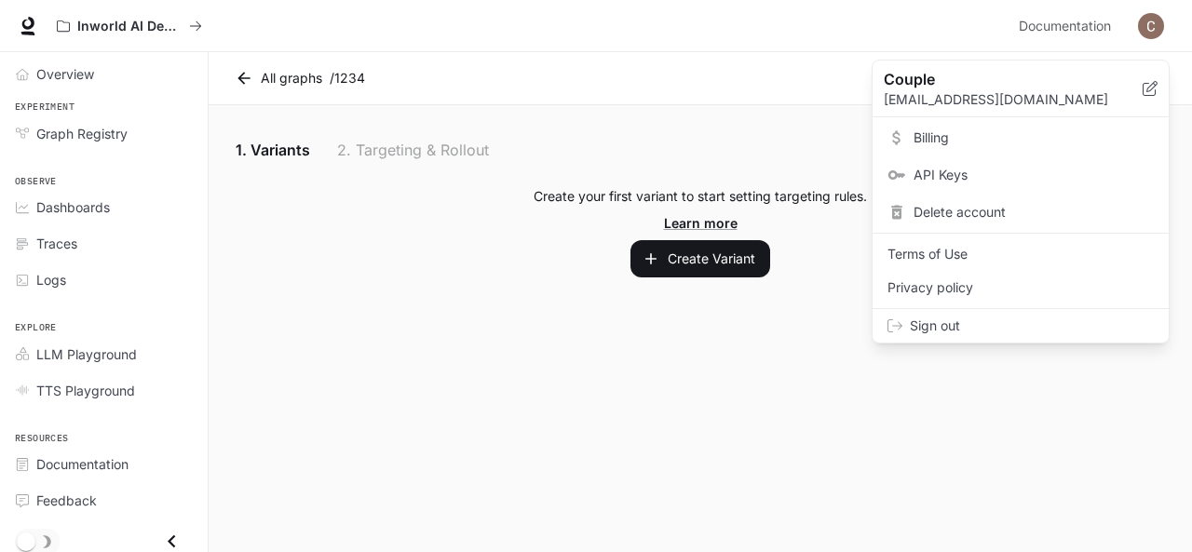
click at [163, 526] on div at bounding box center [596, 276] width 1192 height 552
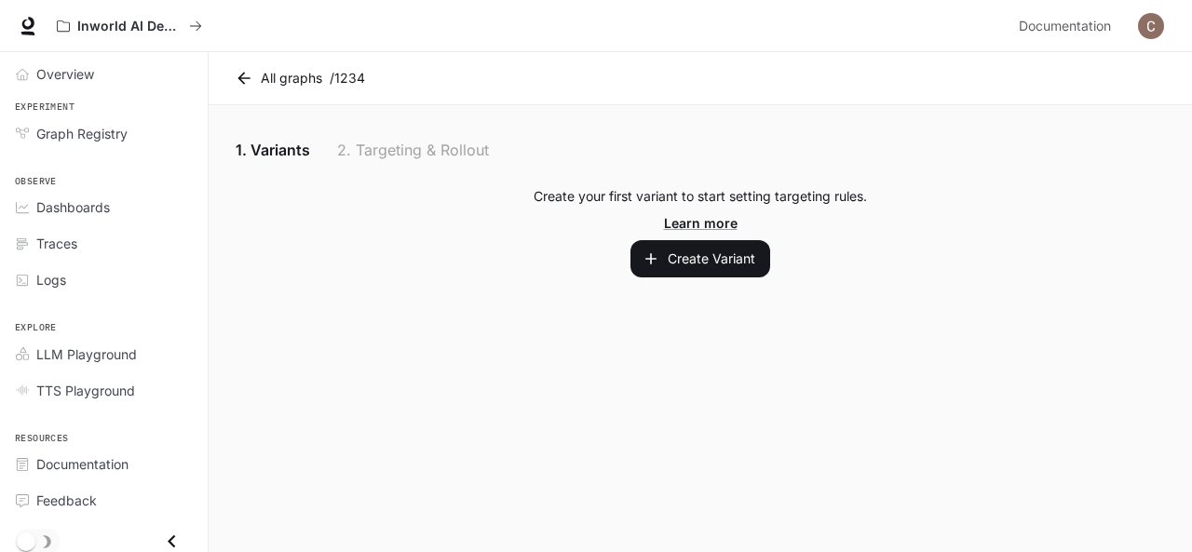
click at [159, 539] on icon "Close drawer" at bounding box center [171, 541] width 25 height 25
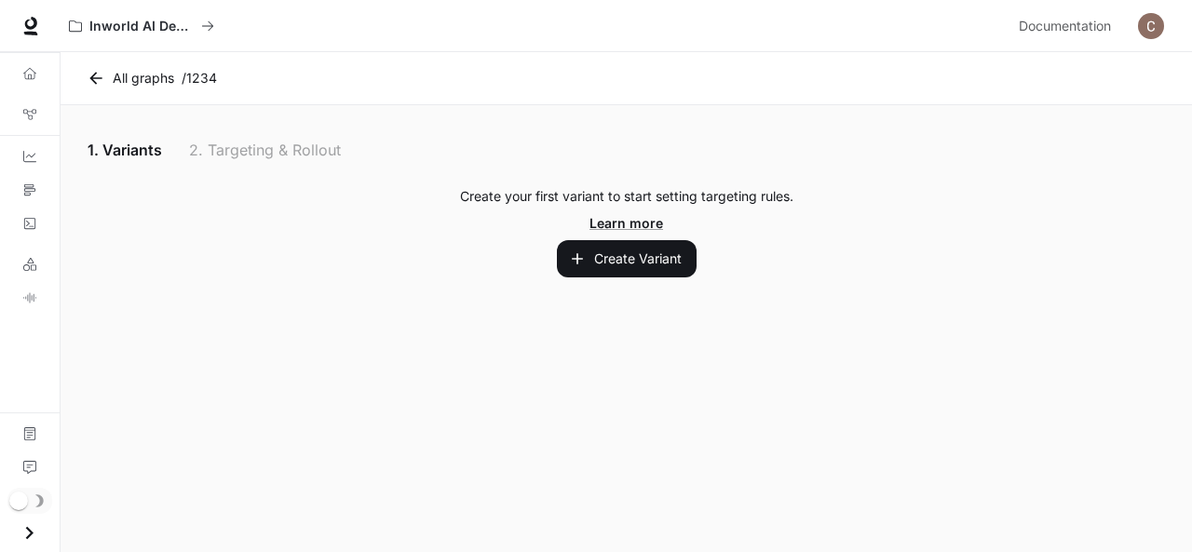
click at [28, 530] on icon "Open drawer" at bounding box center [29, 532] width 25 height 25
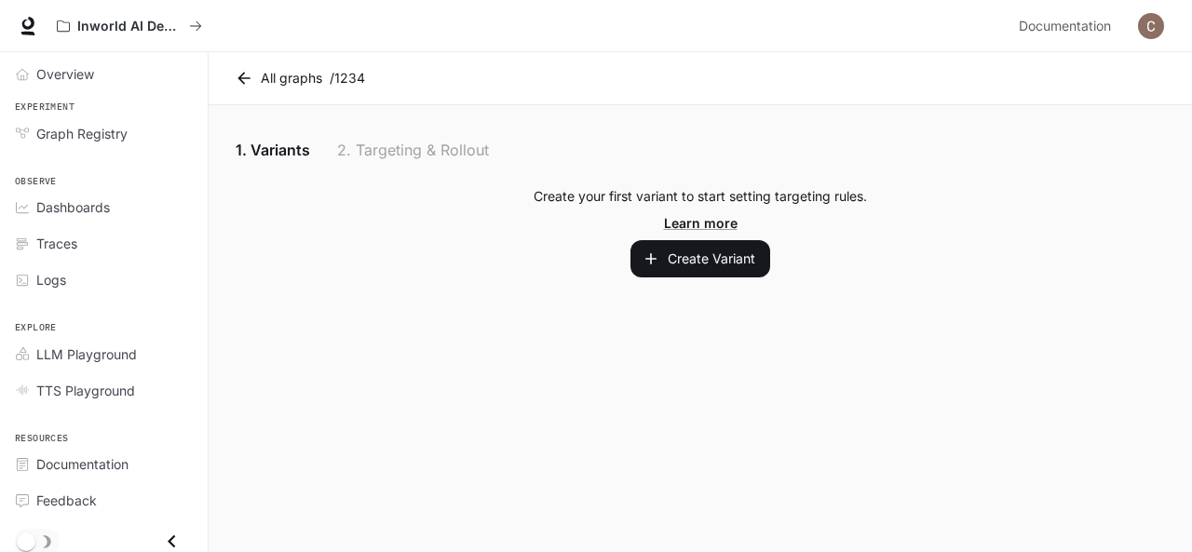
click at [1156, 18] on img "button" at bounding box center [1151, 26] width 26 height 26
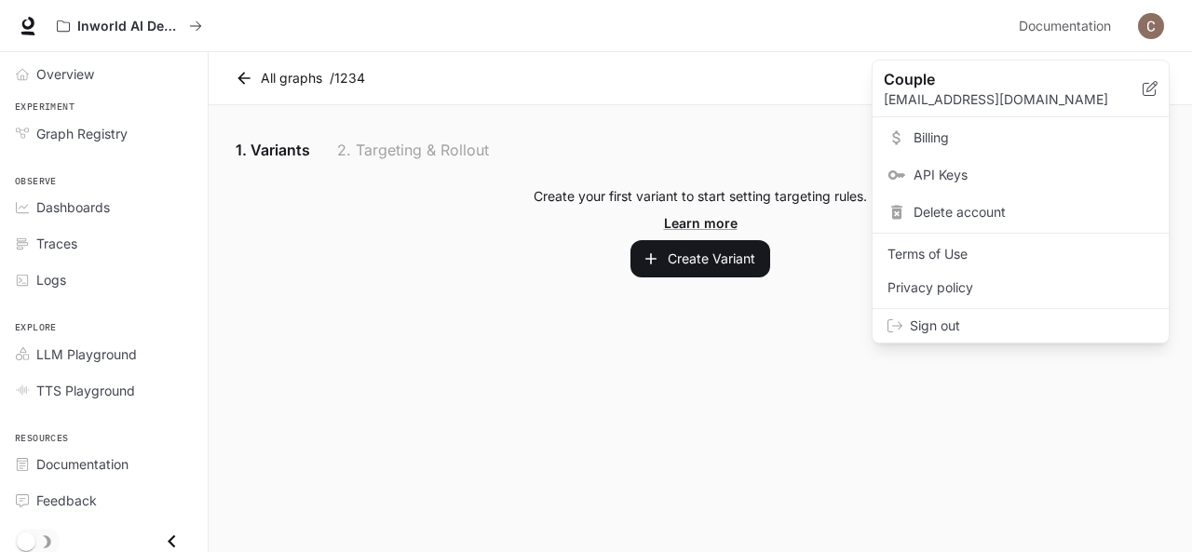
click at [939, 208] on span "Delete account" at bounding box center [1033, 212] width 240 height 19
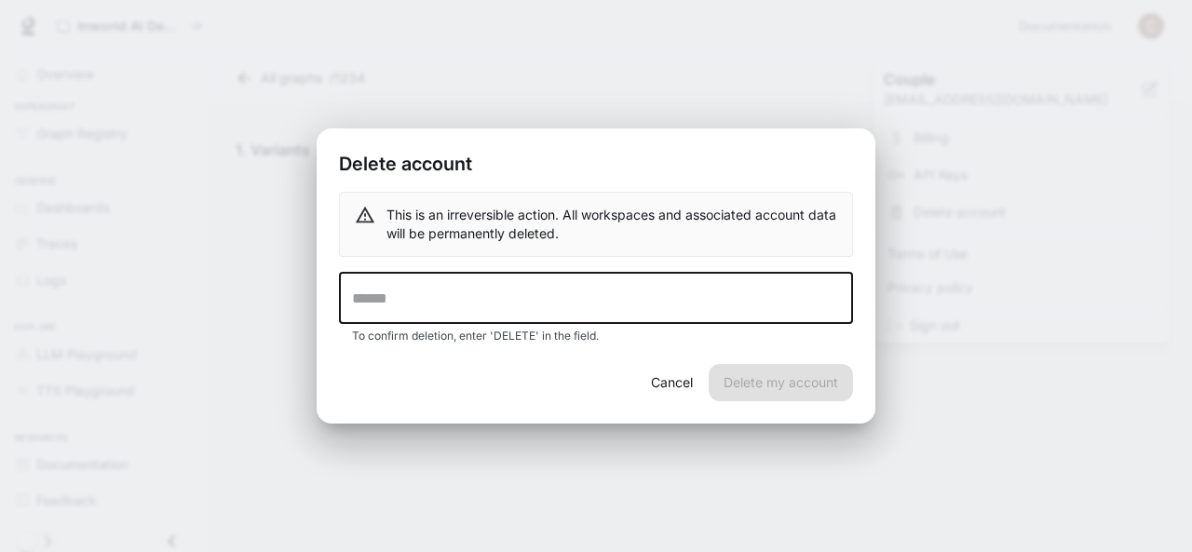
click at [629, 299] on input "text" at bounding box center [596, 298] width 514 height 52
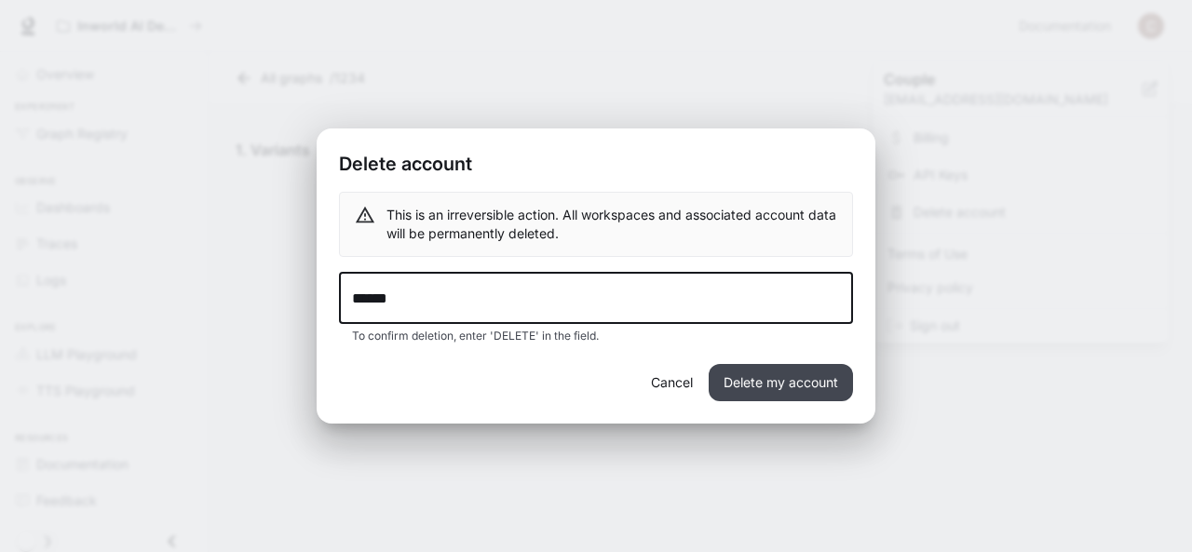
type input "******"
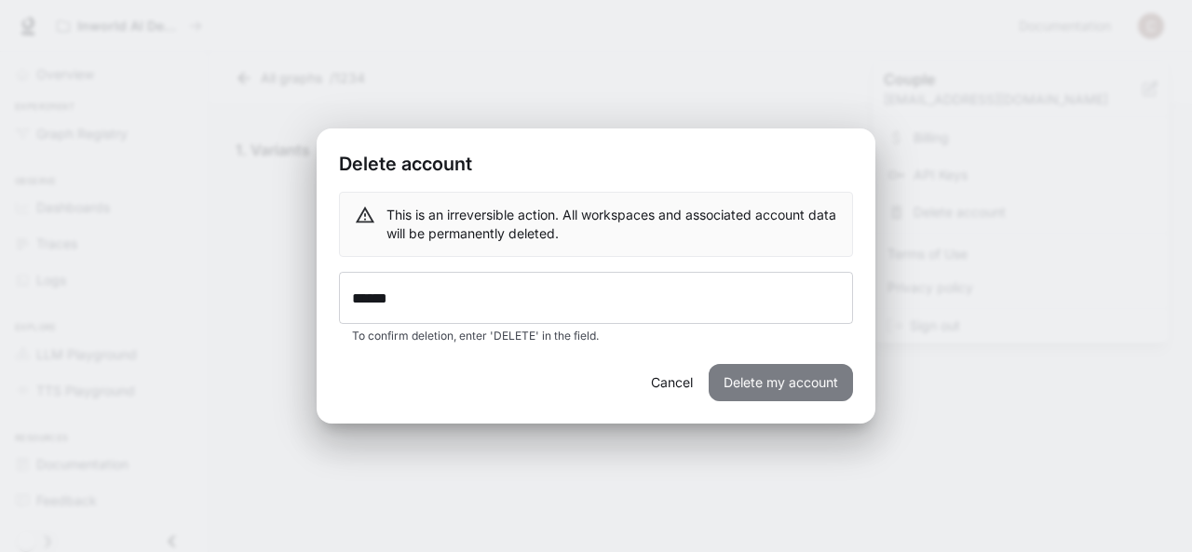
click at [750, 379] on button "Delete my account" at bounding box center [781, 382] width 144 height 37
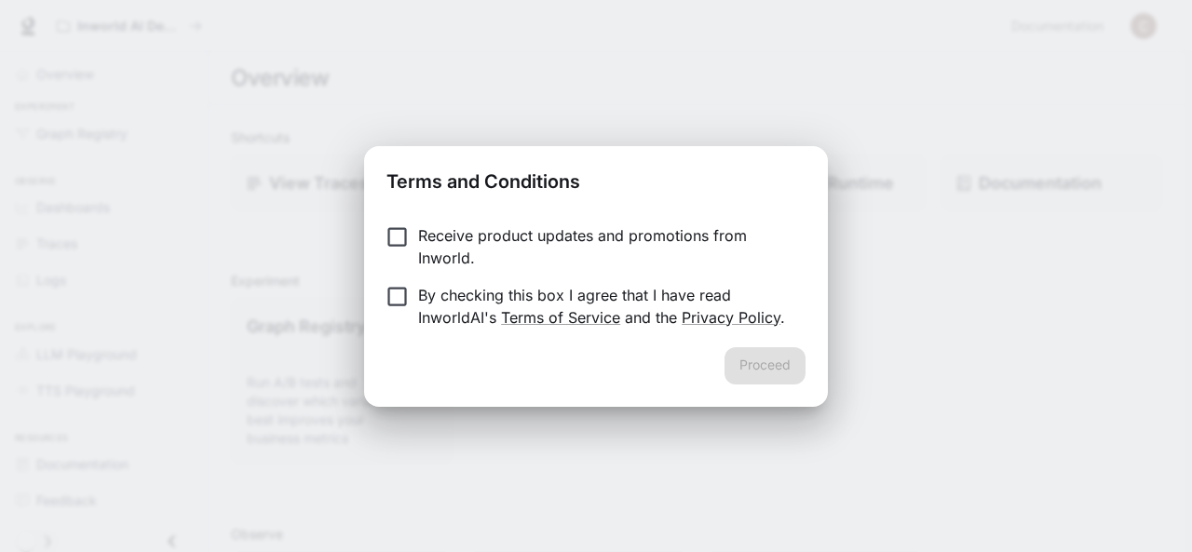
click at [449, 242] on p "Receive product updates and promotions from Inworld." at bounding box center [604, 246] width 372 height 45
click at [613, 238] on p "Receive product updates and promotions from Inworld." at bounding box center [604, 246] width 372 height 45
click at [747, 358] on button "Proceed" at bounding box center [764, 365] width 81 height 37
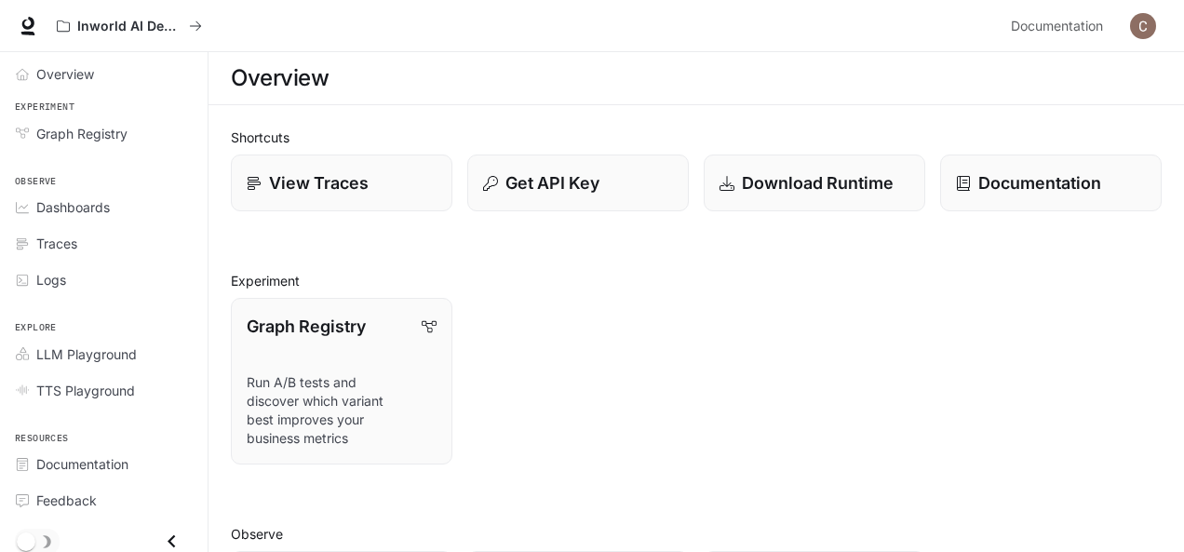
click at [1146, 27] on img "button" at bounding box center [1143, 26] width 26 height 26
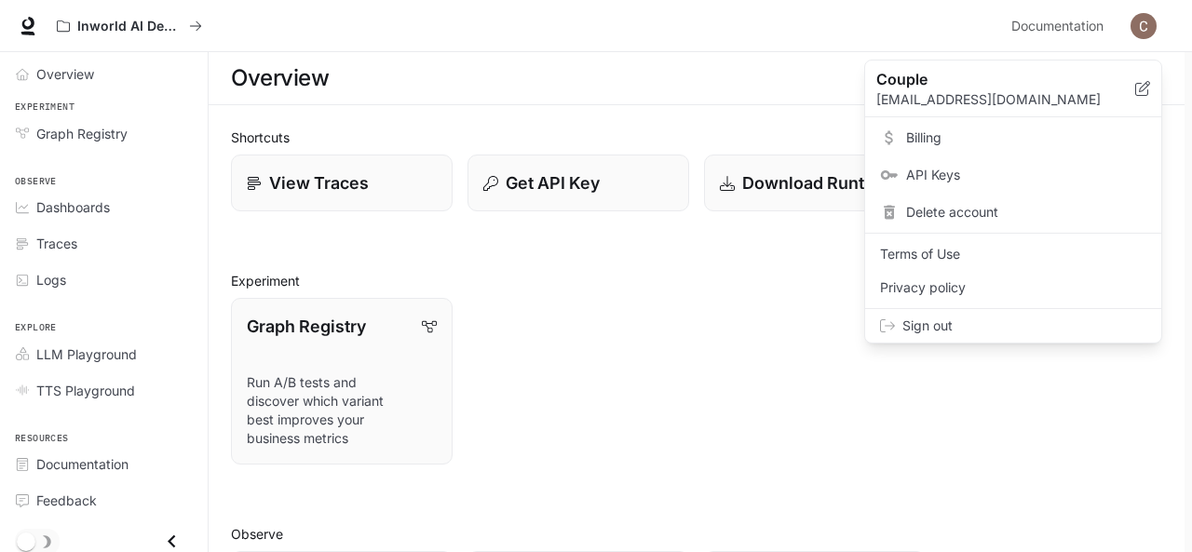
click at [1055, 16] on div at bounding box center [596, 276] width 1192 height 552
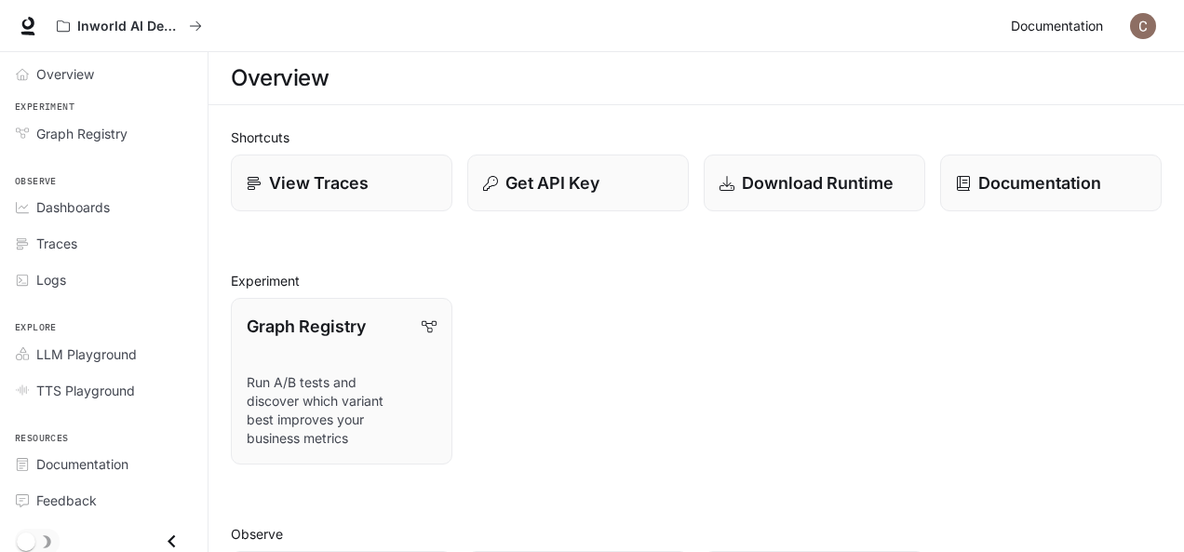
click at [1057, 19] on span "Documentation" at bounding box center [1057, 26] width 92 height 23
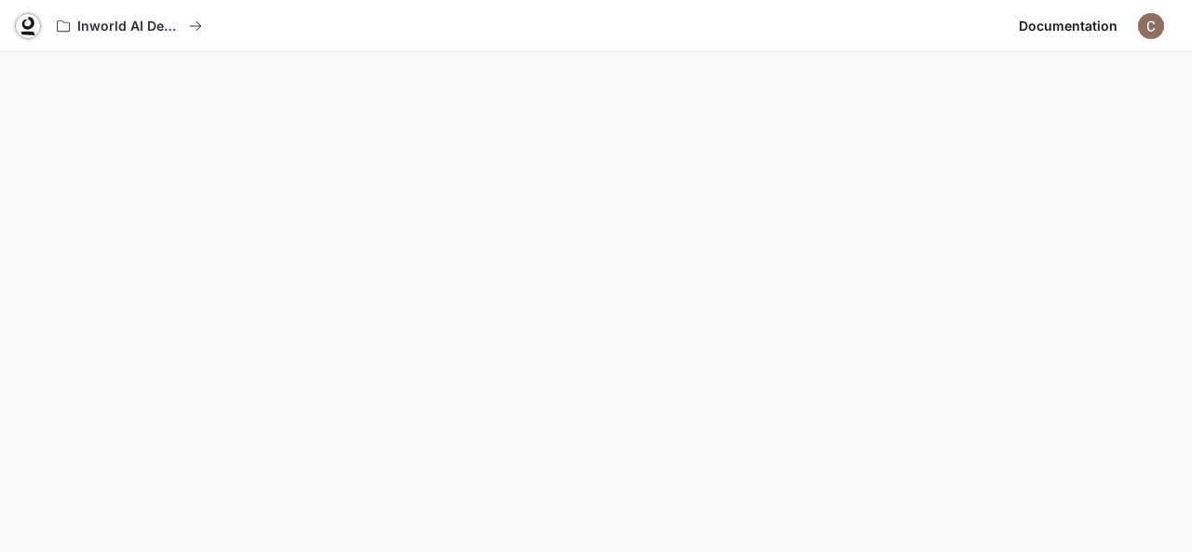
click at [24, 20] on icon at bounding box center [28, 23] width 12 height 13
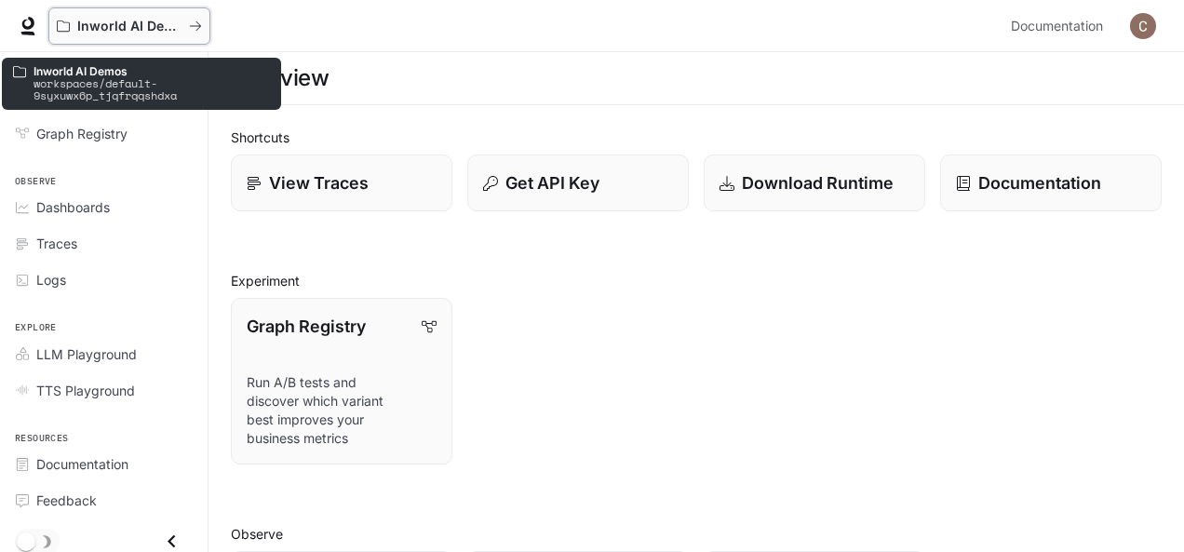
click at [125, 10] on button "Inworld AI Demos" at bounding box center [129, 25] width 162 height 37
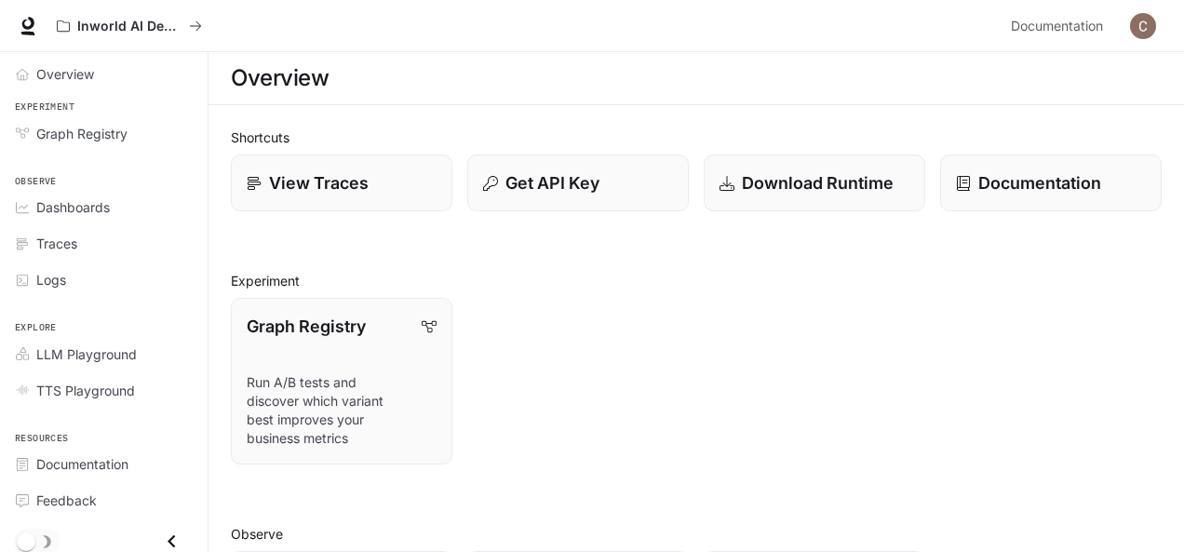
click at [1138, 20] on img "button" at bounding box center [1143, 26] width 26 height 26
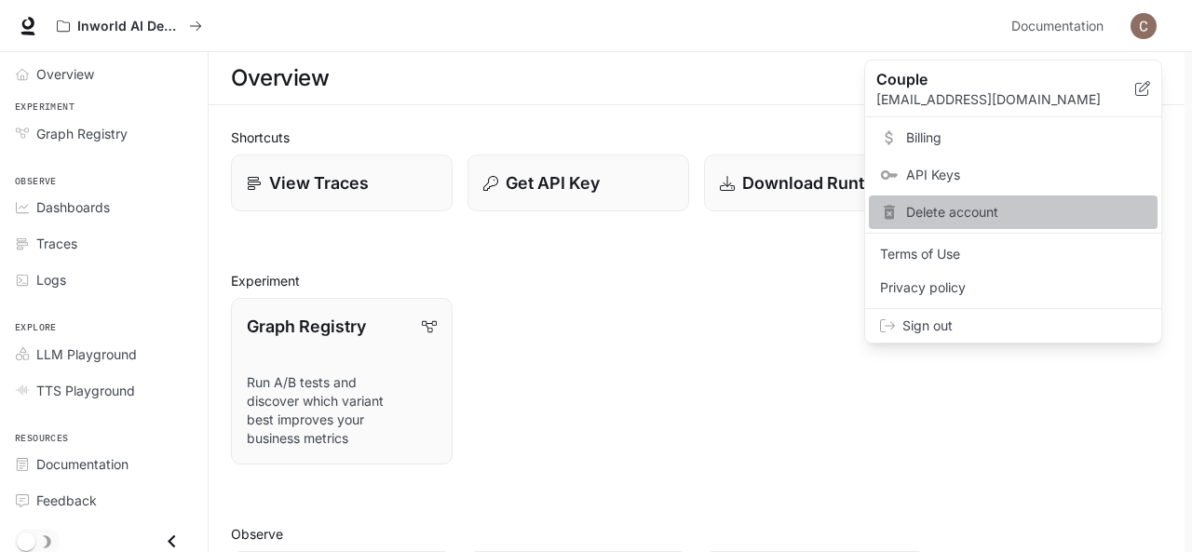
click at [946, 209] on span "Delete account" at bounding box center [1026, 212] width 240 height 19
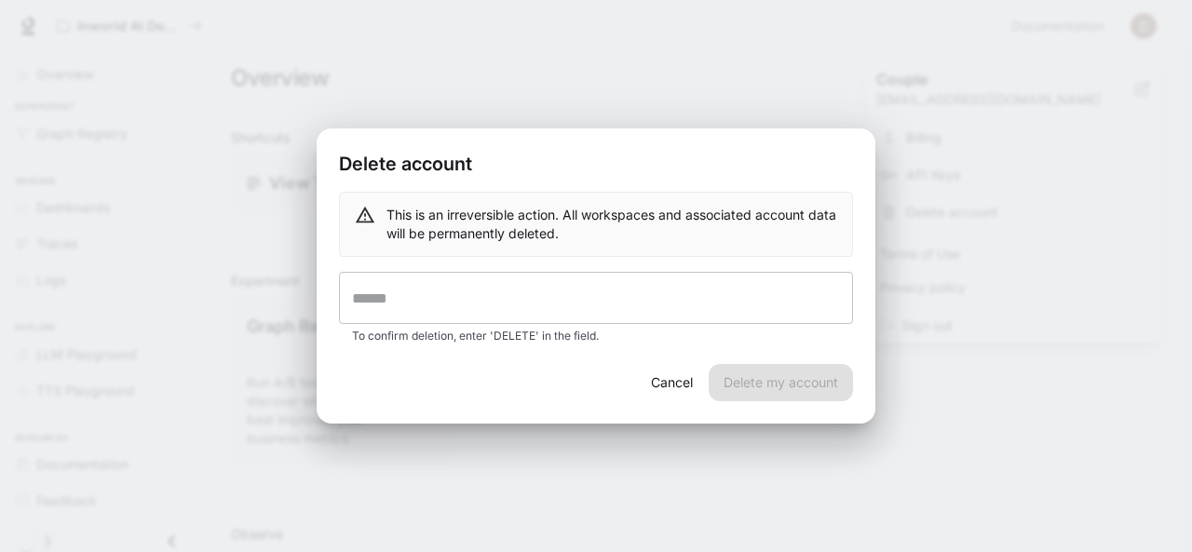
click at [575, 292] on input "text" at bounding box center [596, 298] width 514 height 52
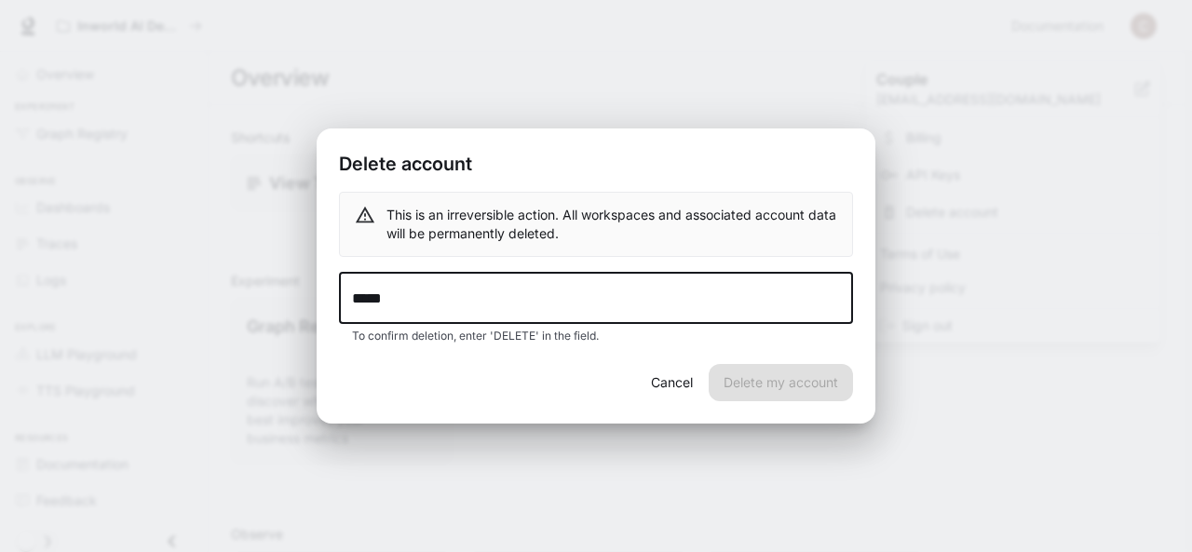
click at [363, 300] on input "*****" at bounding box center [596, 298] width 514 height 52
type input "******"
click at [833, 381] on button "Delete my account" at bounding box center [781, 382] width 144 height 37
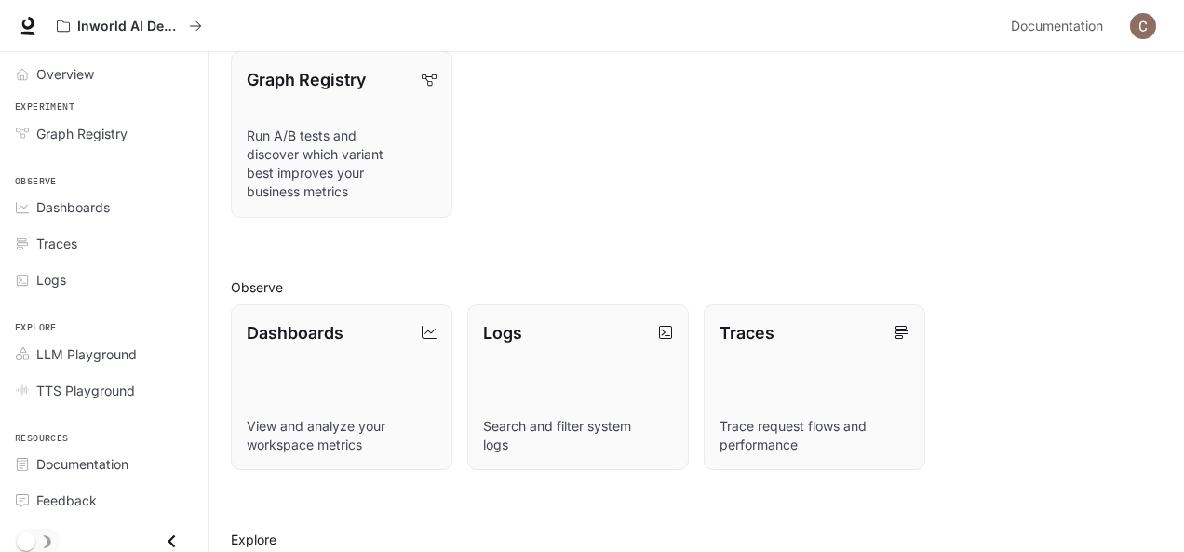
scroll to position [159, 0]
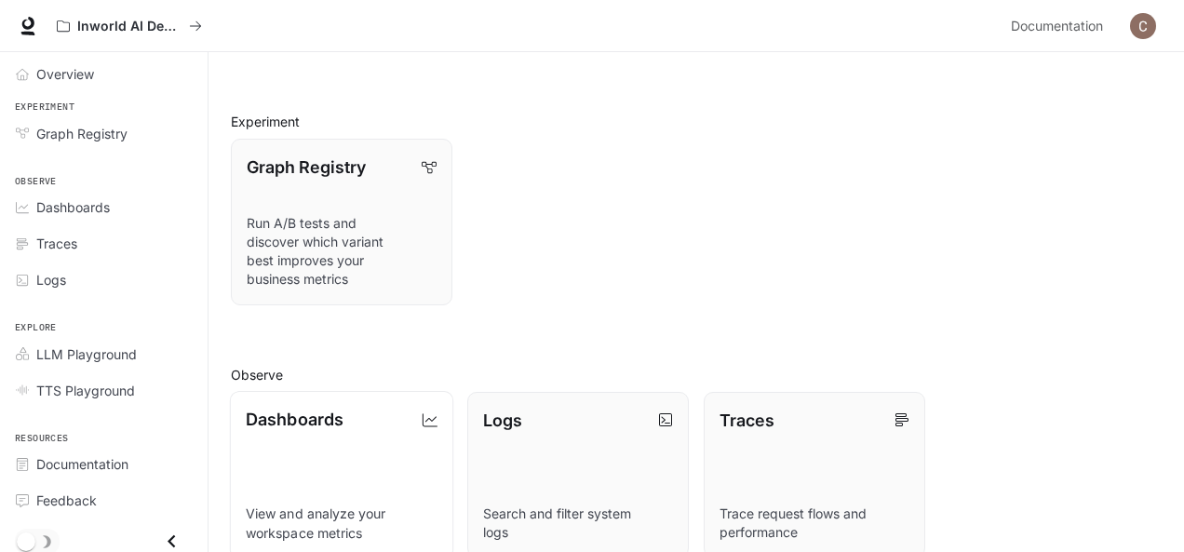
click at [317, 433] on link "Dashboards View and analyze your workspace metrics" at bounding box center [341, 475] width 223 height 168
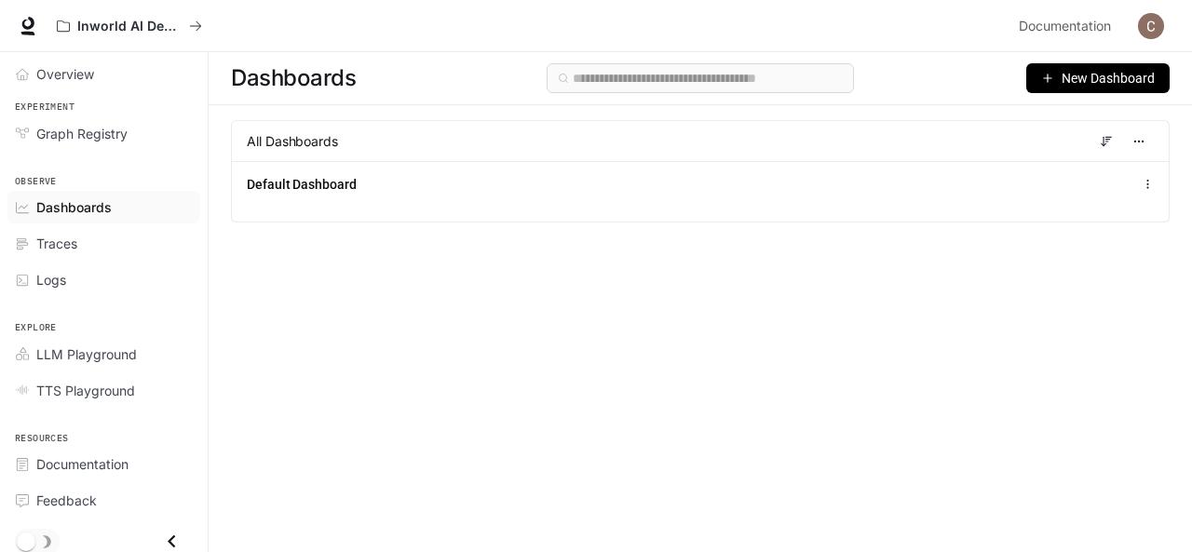
click at [1077, 79] on span "New Dashboard" at bounding box center [1107, 78] width 93 height 20
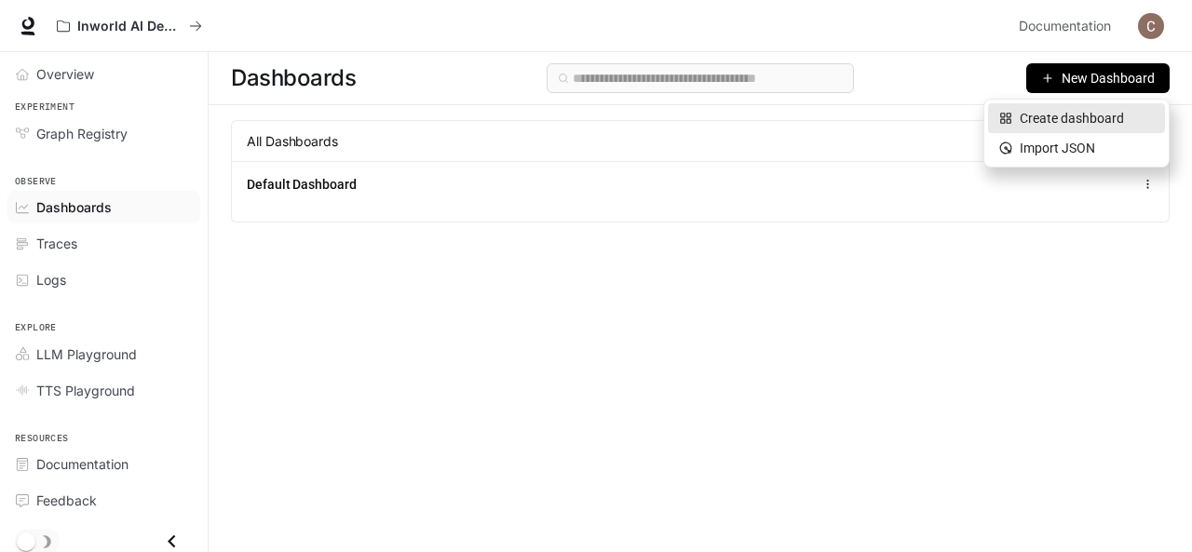
click at [1056, 120] on div "Create dashboard" at bounding box center [1076, 118] width 155 height 20
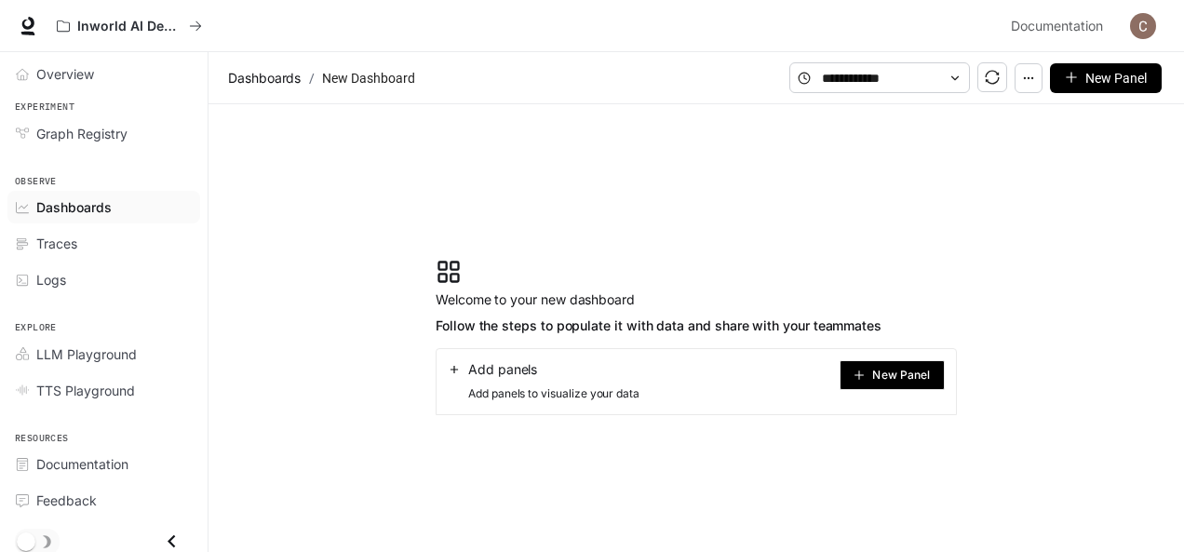
click at [878, 371] on span "New Panel" at bounding box center [901, 375] width 58 height 9
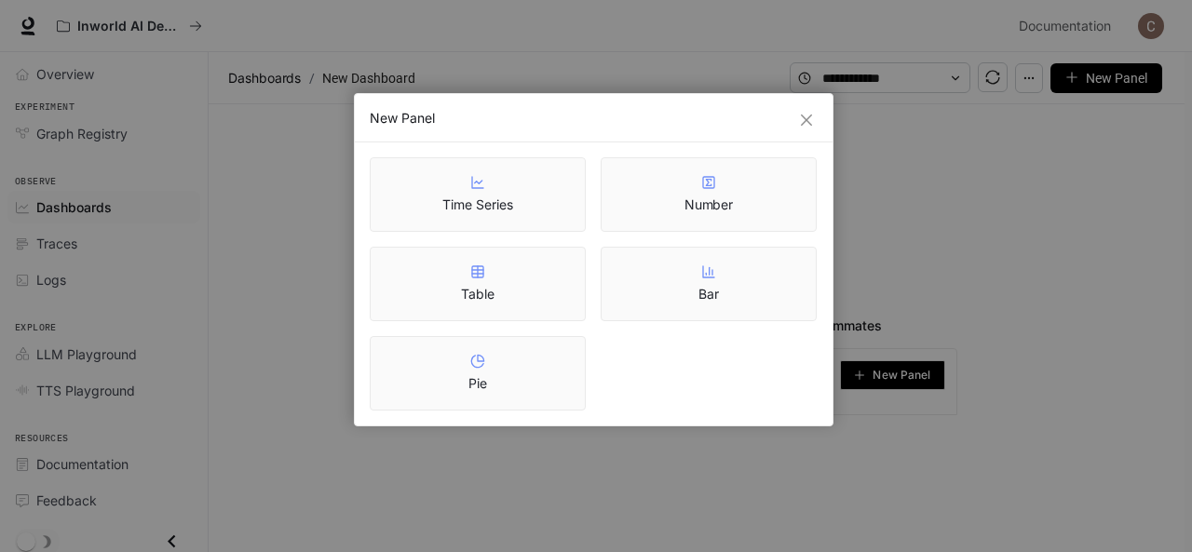
click at [805, 109] on div "New Panel" at bounding box center [594, 118] width 448 height 19
click at [804, 122] on icon "close" at bounding box center [806, 120] width 11 height 11
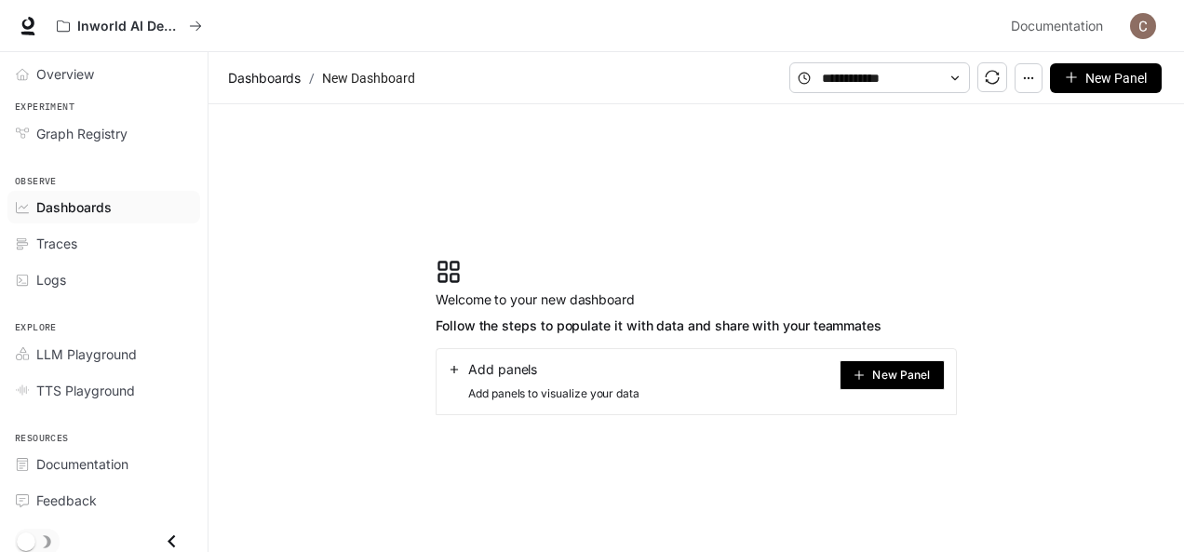
click at [507, 366] on span "Add panels" at bounding box center [502, 369] width 69 height 19
click at [455, 369] on icon at bounding box center [454, 369] width 13 height 13
click at [119, 148] on link "Graph Registry" at bounding box center [103, 133] width 193 height 33
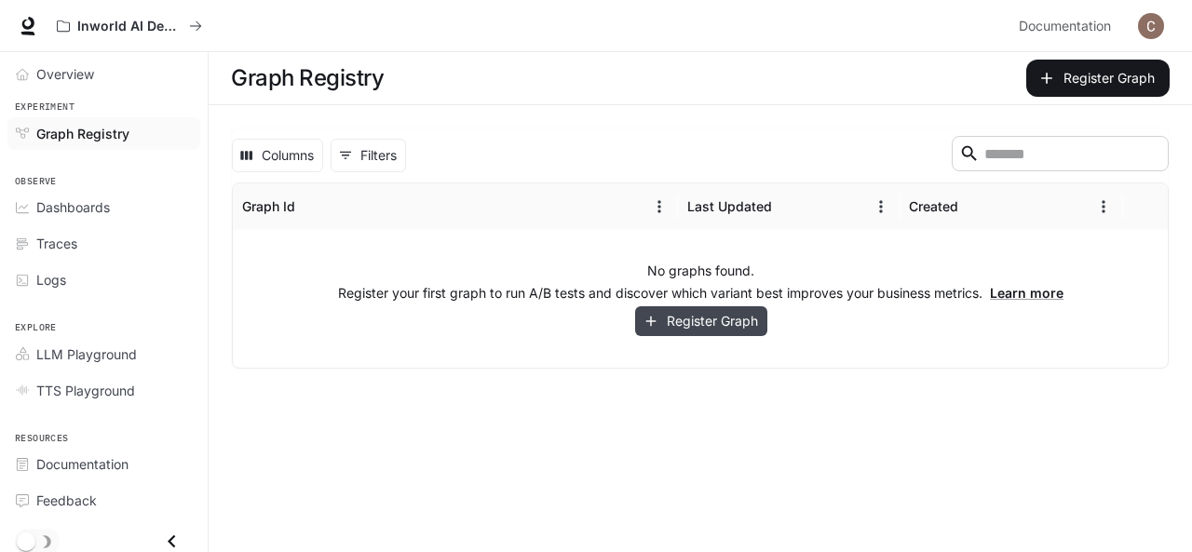
click at [696, 317] on button "Register Graph" at bounding box center [701, 321] width 132 height 31
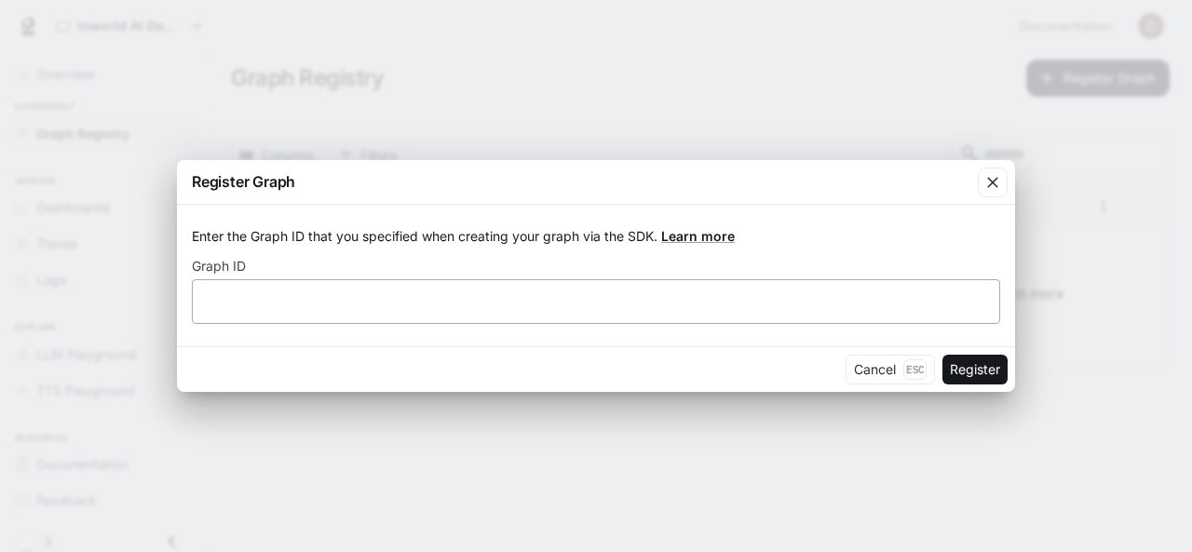
click at [723, 317] on div "​" at bounding box center [596, 301] width 808 height 45
type input "*"
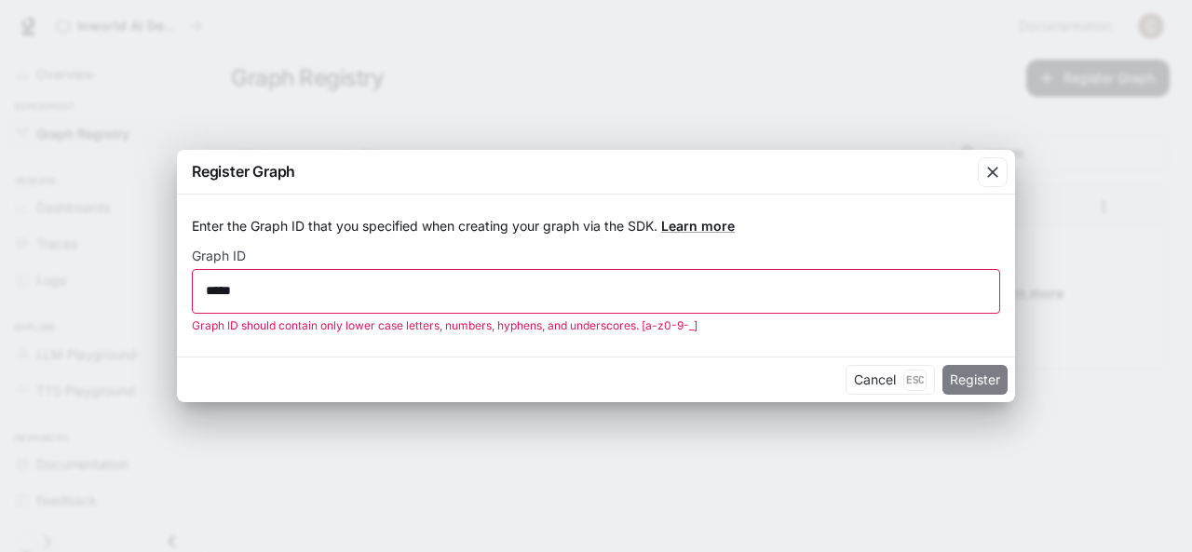
click at [971, 373] on button "Register" at bounding box center [974, 380] width 65 height 30
click at [224, 293] on input "*****" at bounding box center [596, 290] width 806 height 19
click at [214, 291] on input "*****" at bounding box center [596, 290] width 806 height 19
click at [223, 293] on input "*****" at bounding box center [596, 290] width 806 height 19
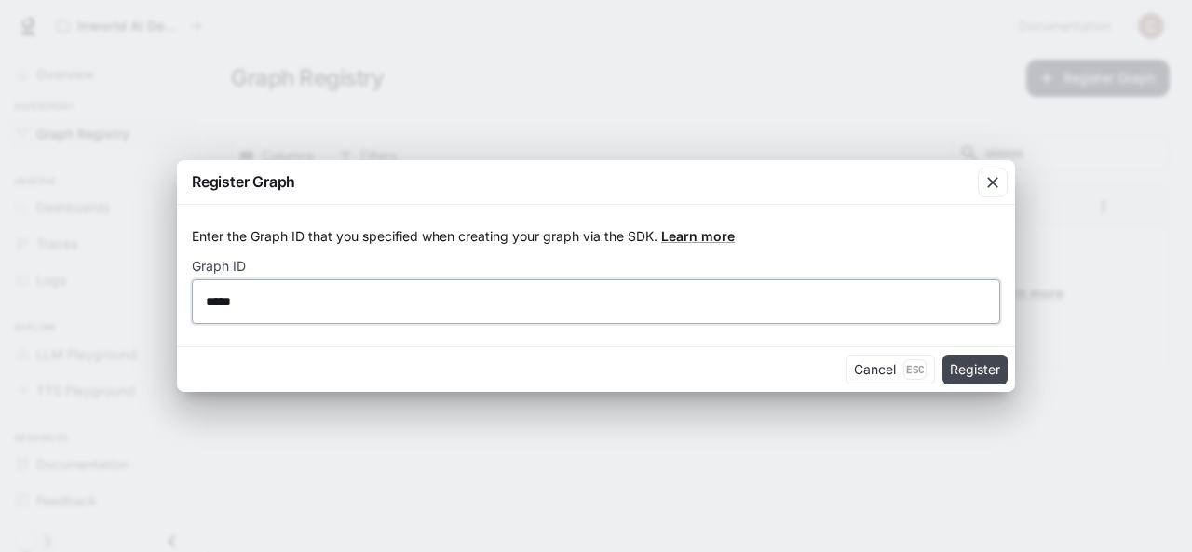
type input "*****"
click at [996, 372] on button "Register" at bounding box center [974, 370] width 65 height 30
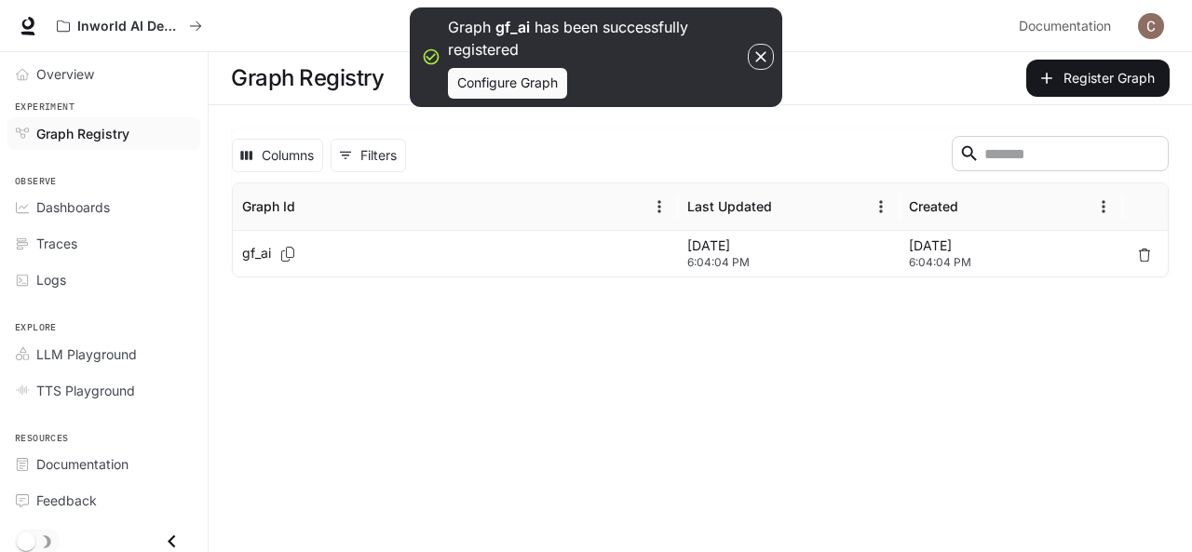
click at [417, 244] on div "gf_ai" at bounding box center [455, 254] width 426 height 46
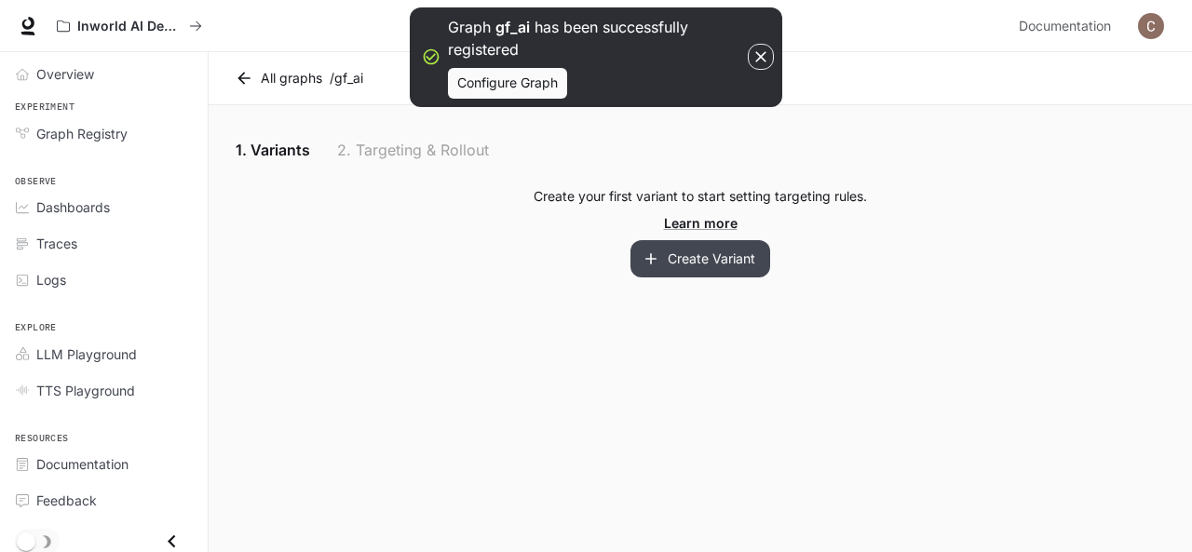
click at [728, 256] on button "Create Variant" at bounding box center [700, 258] width 140 height 37
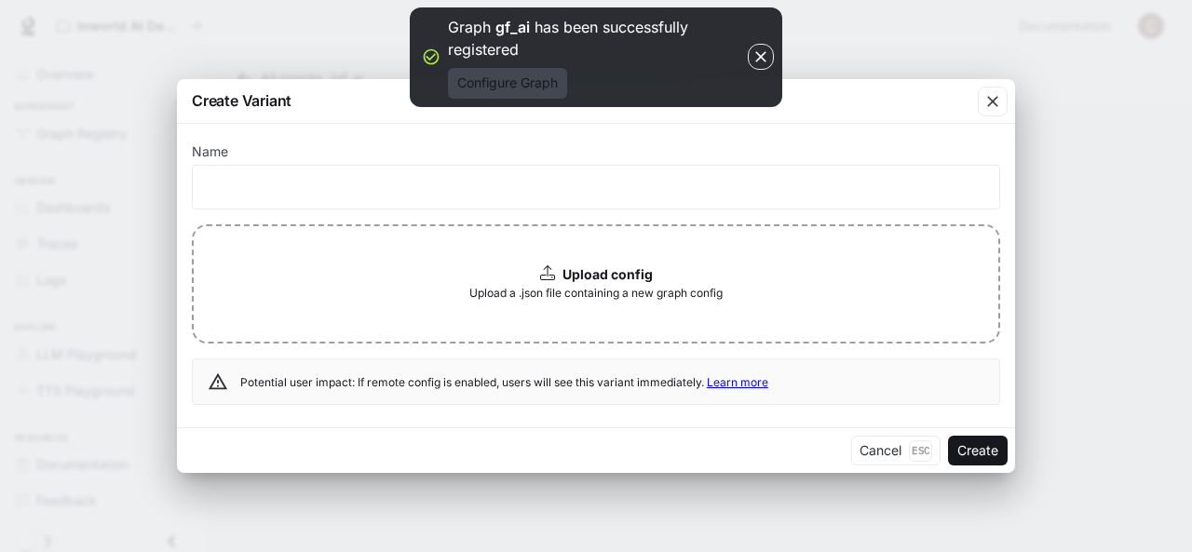
click at [525, 79] on button "Configure Graph" at bounding box center [507, 83] width 119 height 31
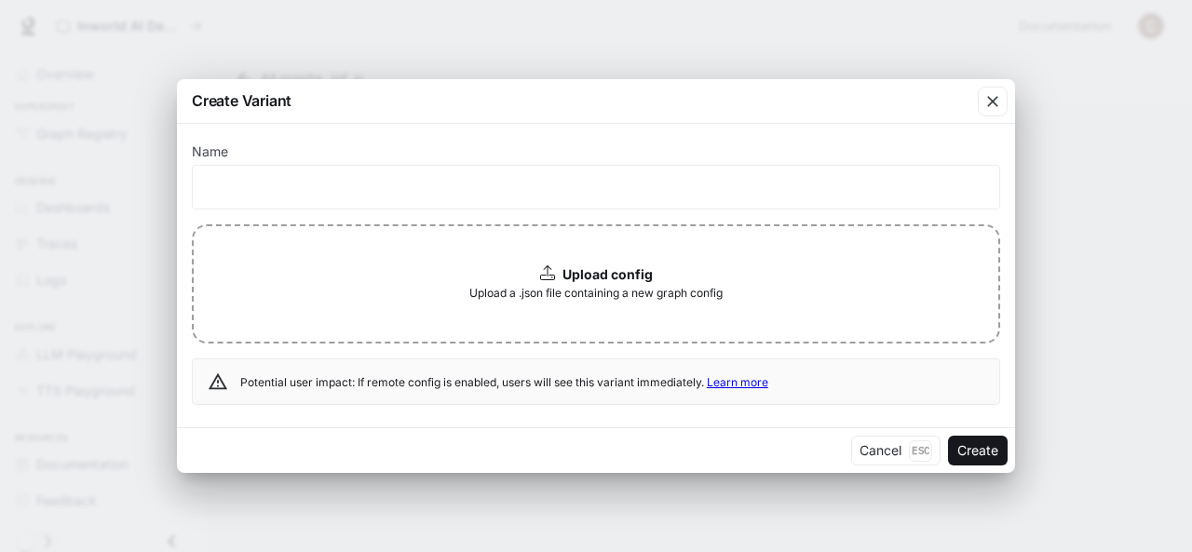
click at [596, 297] on span "Upload a .json file containing a new graph config" at bounding box center [595, 293] width 253 height 19
